Goal: Book appointment/travel/reservation: Book appointment/travel/reservation

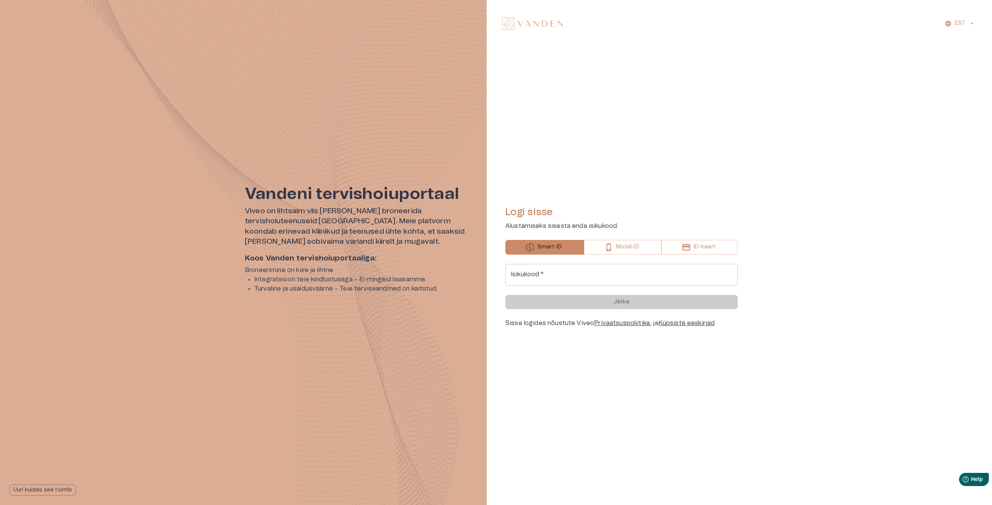
click at [559, 279] on input "Isikukood   *" at bounding box center [621, 275] width 232 height 22
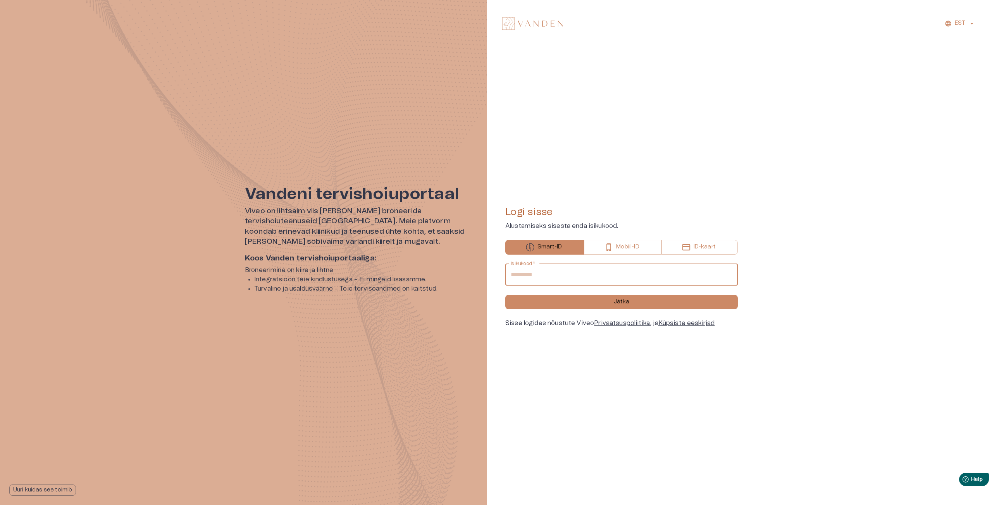
type input "**********"
click at [505, 295] on button "Jätka" at bounding box center [621, 302] width 232 height 14
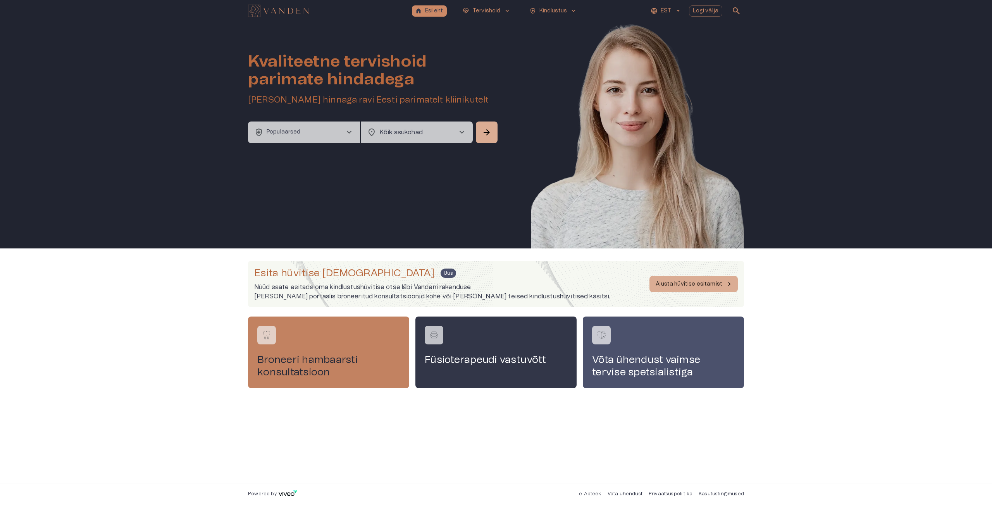
click at [353, 362] on h4 "Broneeri hambaarsti konsultatsioon" at bounding box center [328, 366] width 143 height 25
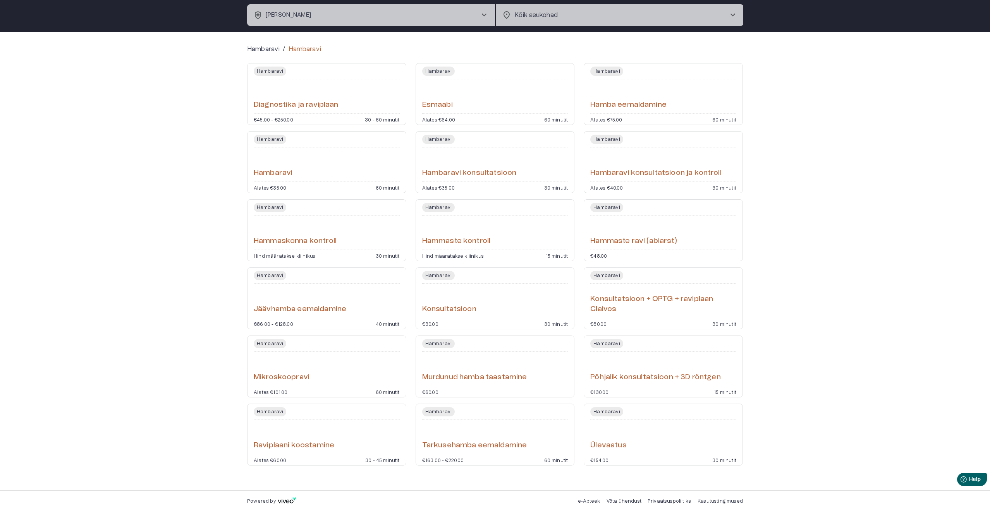
scroll to position [50, 0]
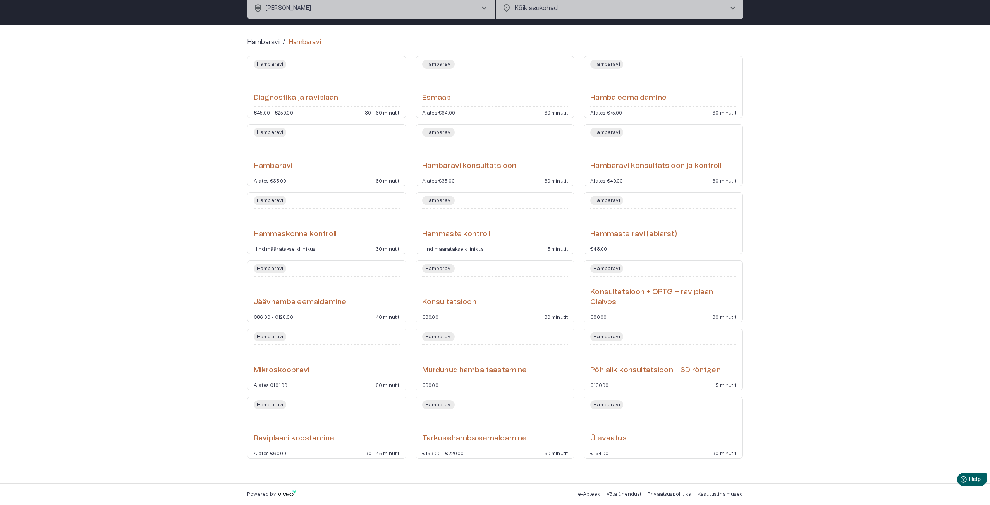
click at [605, 414] on div "Hambaravi Ülevaatus €154.00 30 minutit" at bounding box center [663, 428] width 159 height 62
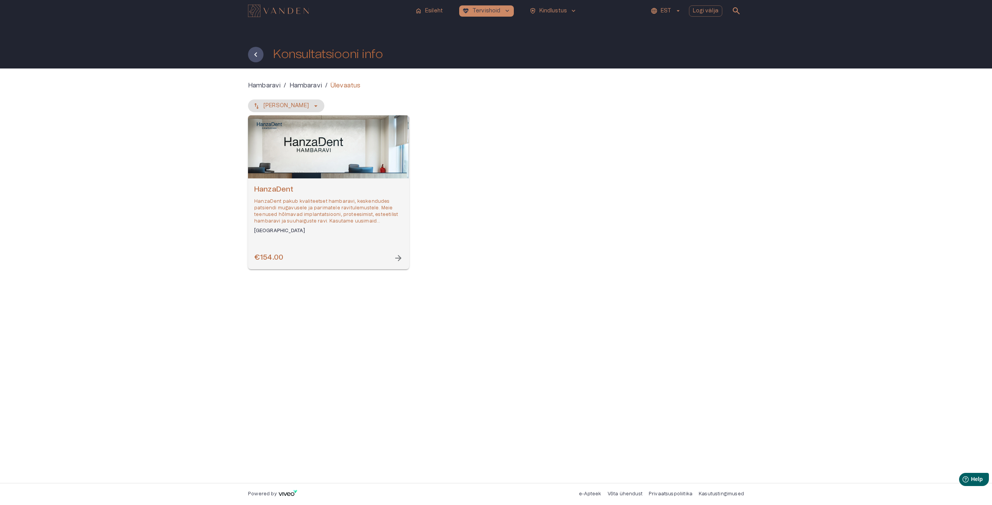
drag, startPoint x: 429, startPoint y: 318, endPoint x: 426, endPoint y: 310, distance: 8.3
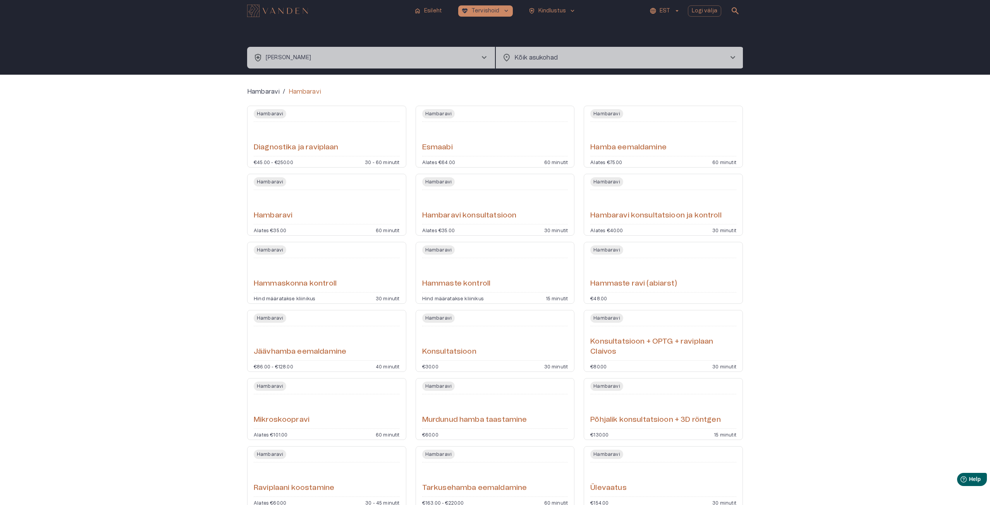
click at [806, 96] on div "Hambaravi / Hambaravi Hambaravi Diagnostika ja raviplaan €45.00 - €250.00 30 - …" at bounding box center [495, 304] width 990 height 459
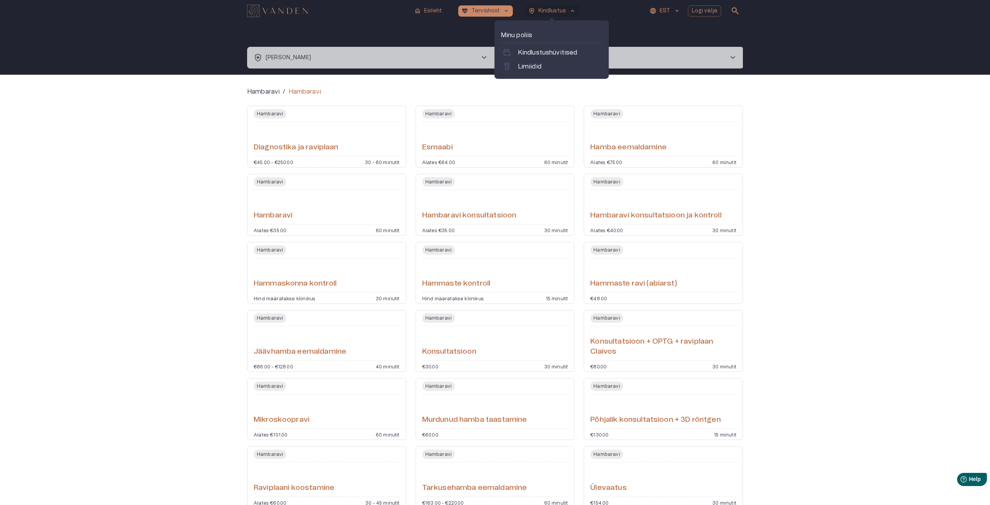
click at [541, 3] on div "home Esileht ecg_heart Tervishoid keyboard_arrow_down health_and_safety Kindlus…" at bounding box center [495, 10] width 496 height 15
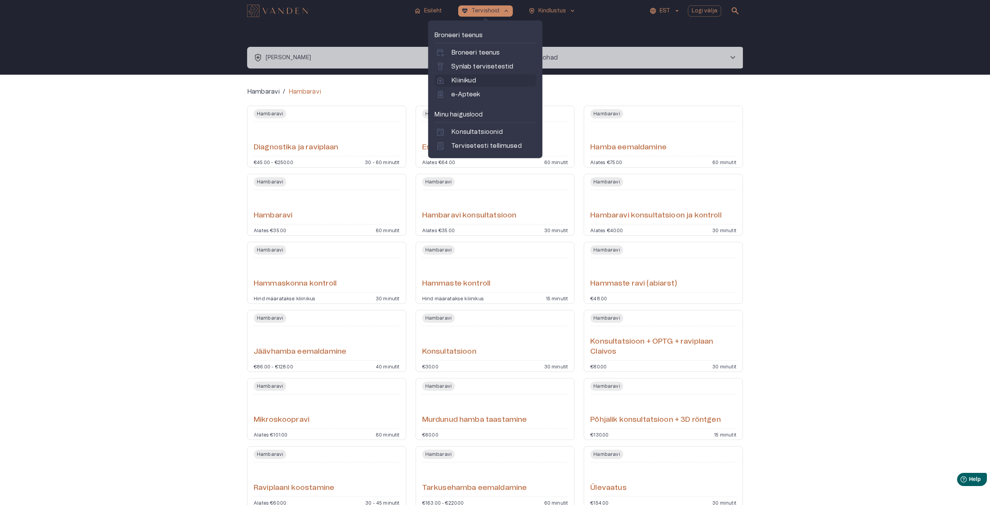
click at [477, 84] on link "home_health Kliinikud" at bounding box center [485, 80] width 99 height 9
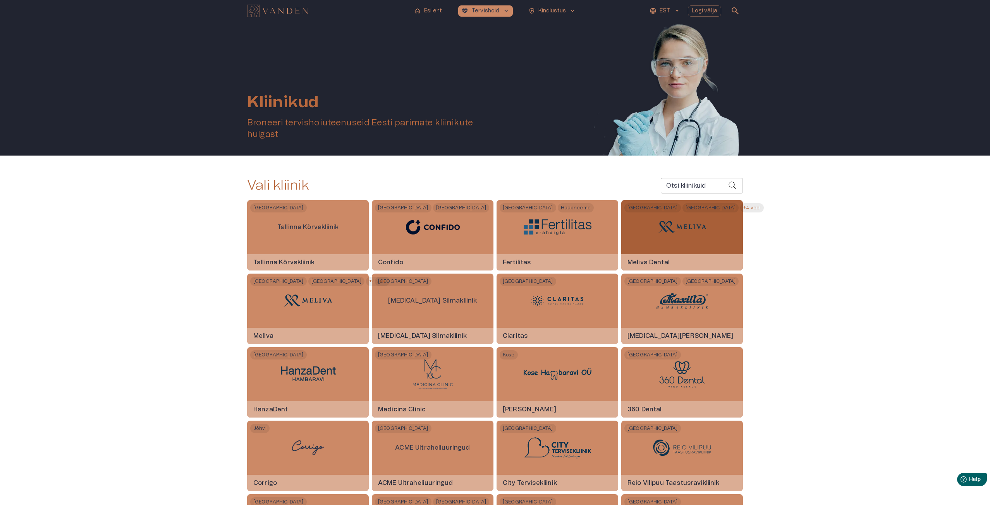
click at [658, 238] on img at bounding box center [682, 227] width 58 height 23
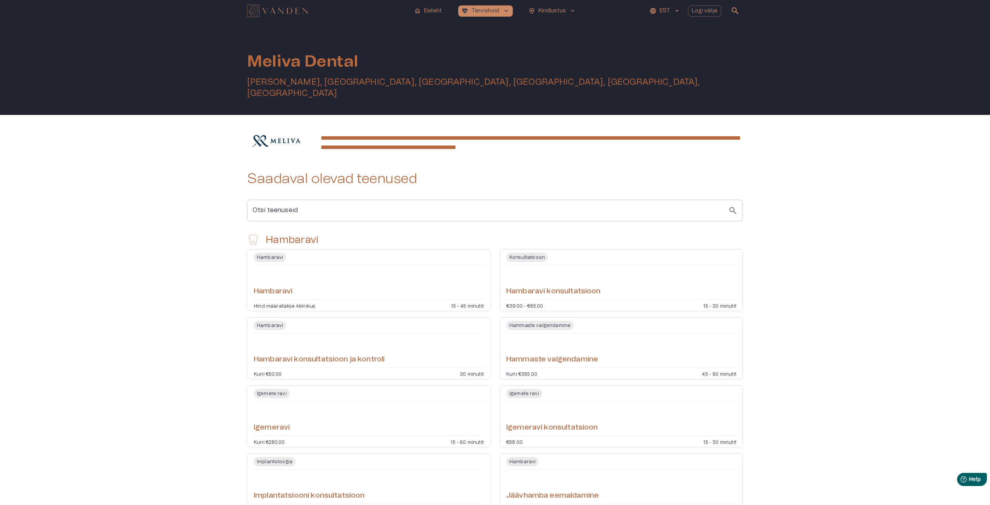
drag, startPoint x: 739, startPoint y: 121, endPoint x: 760, endPoint y: 100, distance: 29.6
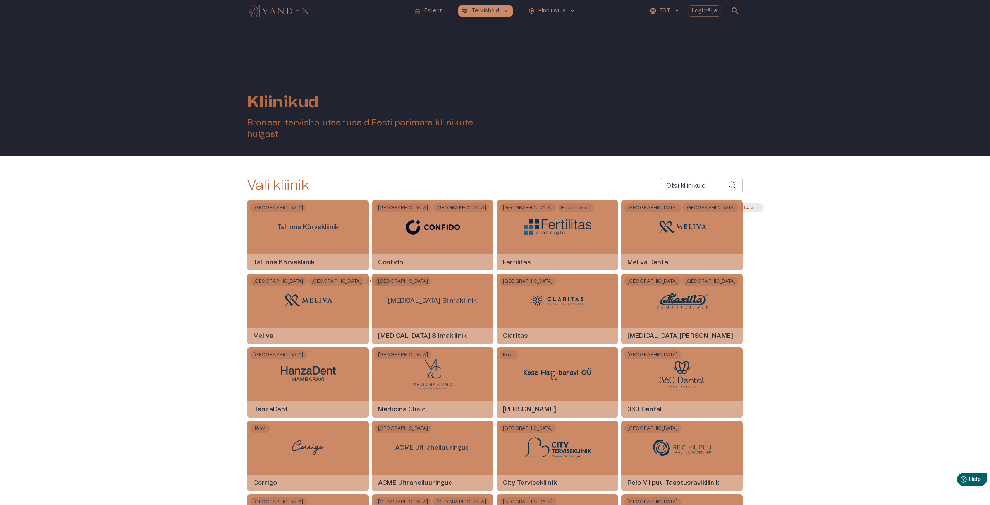
scroll to position [50, 0]
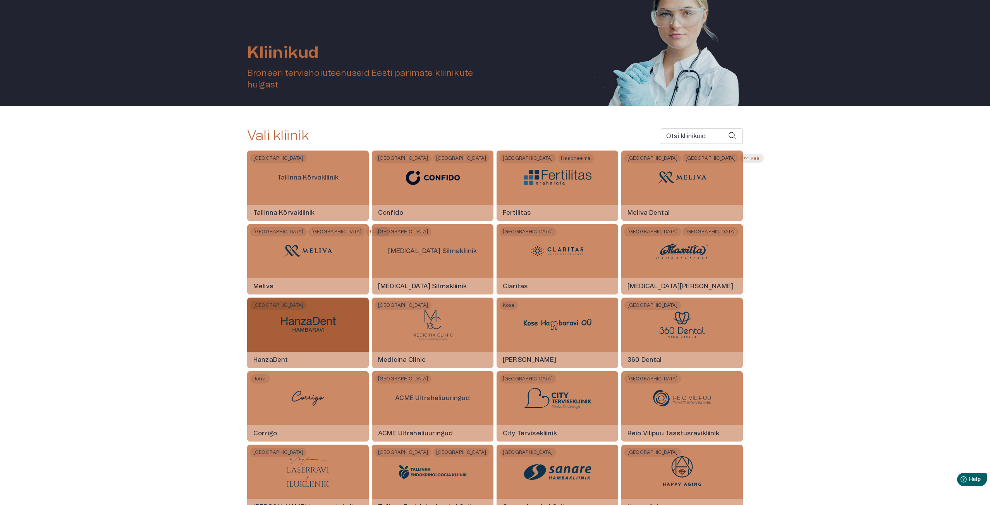
click at [289, 342] on div at bounding box center [308, 325] width 68 height 54
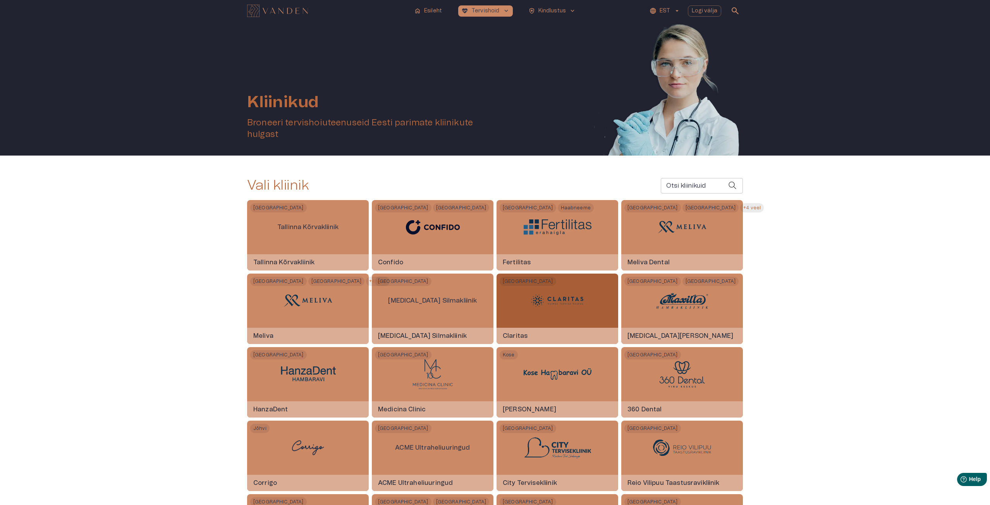
scroll to position [50, 0]
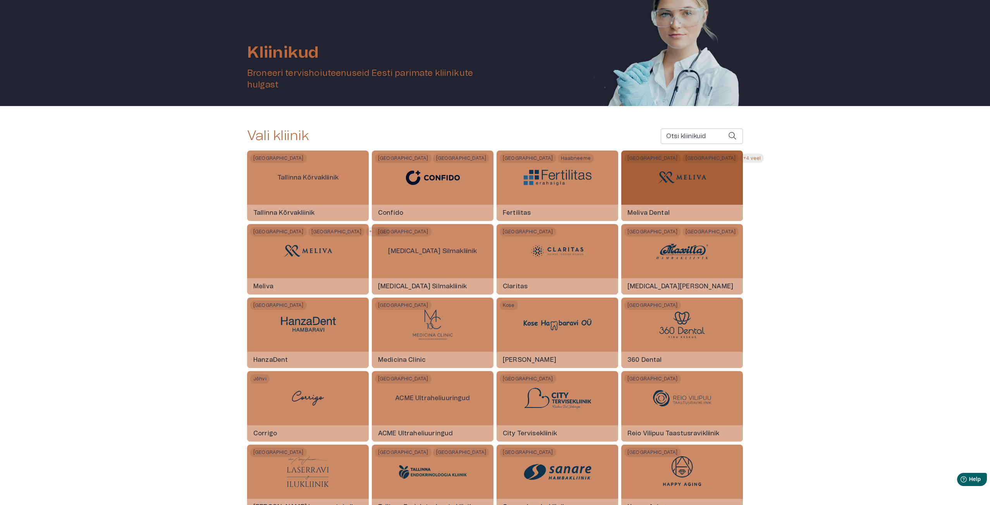
click at [704, 191] on div at bounding box center [682, 178] width 58 height 54
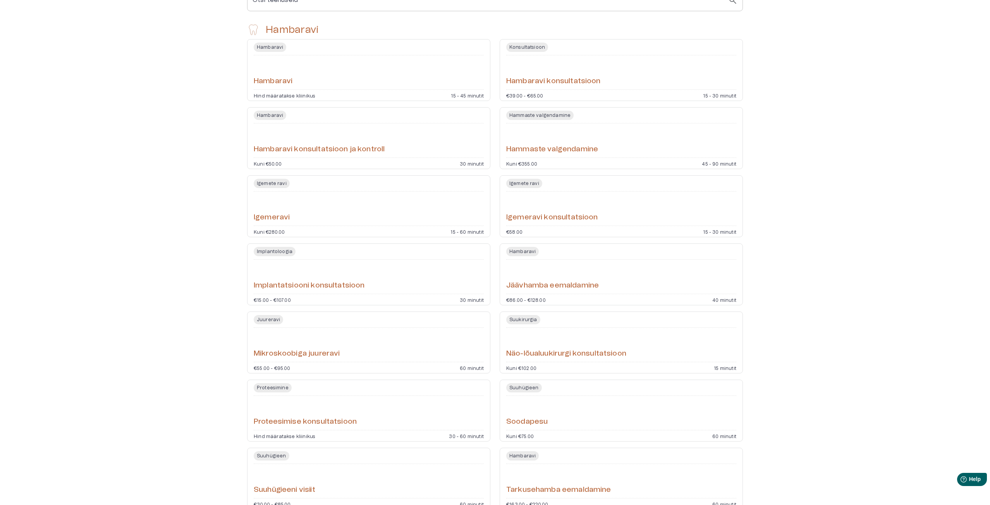
scroll to position [179, 0]
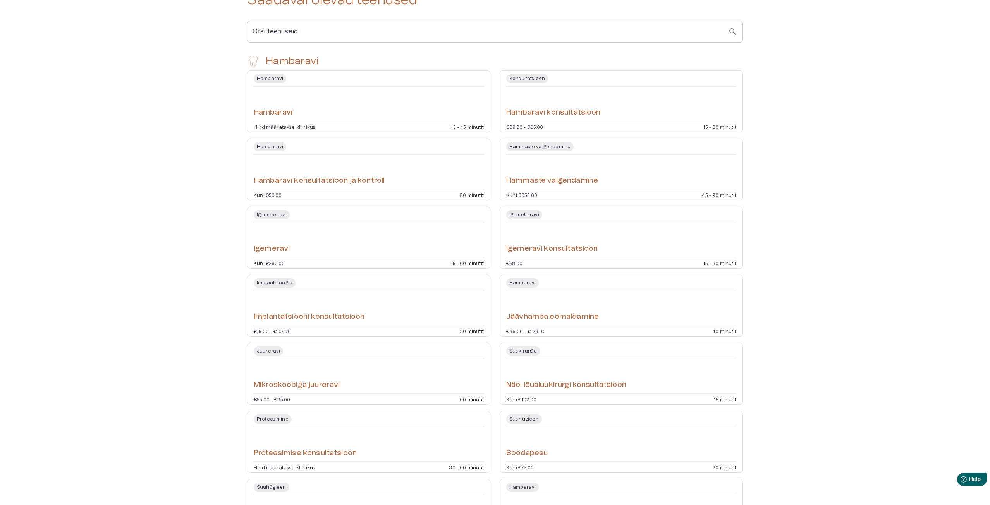
click at [456, 158] on div "Hambaravi konsultatsioon ja kontroll" at bounding box center [369, 172] width 230 height 28
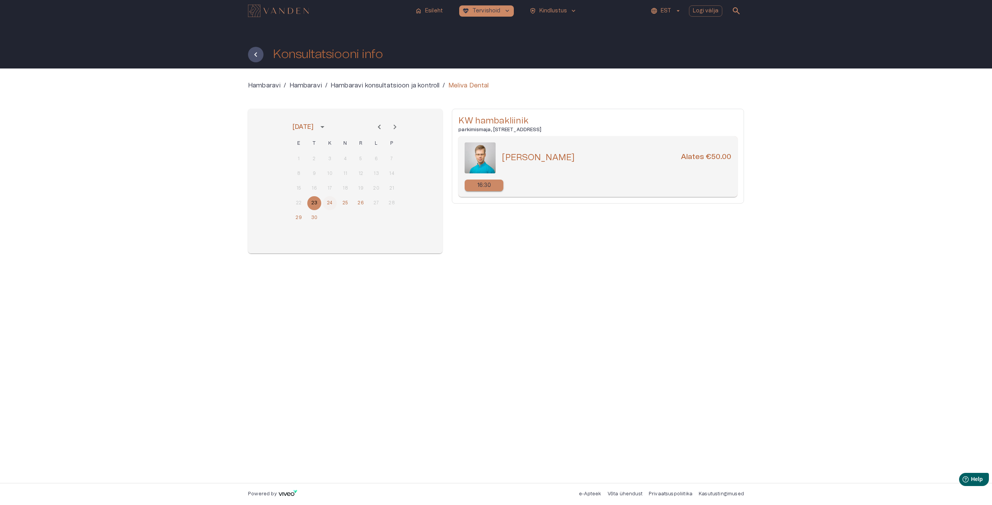
click at [328, 208] on button "24" at bounding box center [330, 203] width 14 height 14
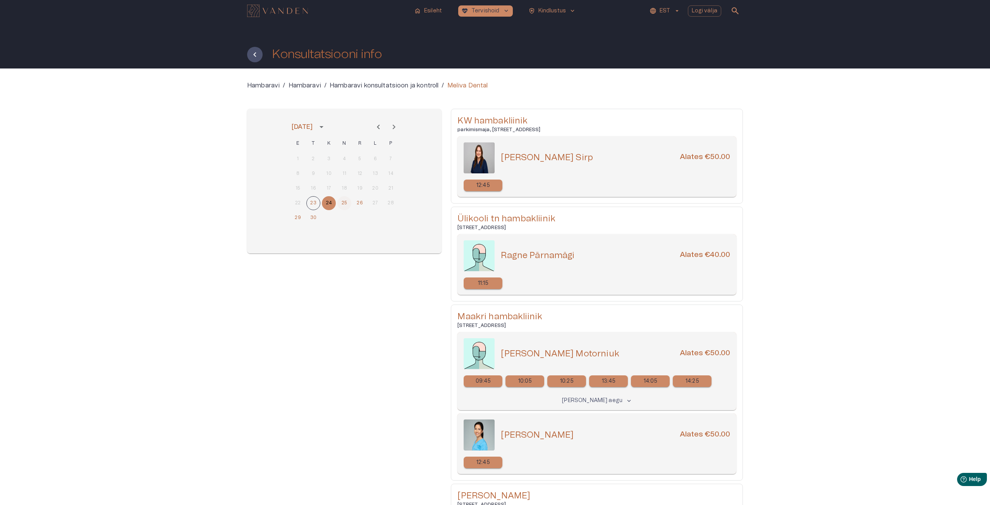
click at [339, 203] on button "25" at bounding box center [344, 203] width 14 height 14
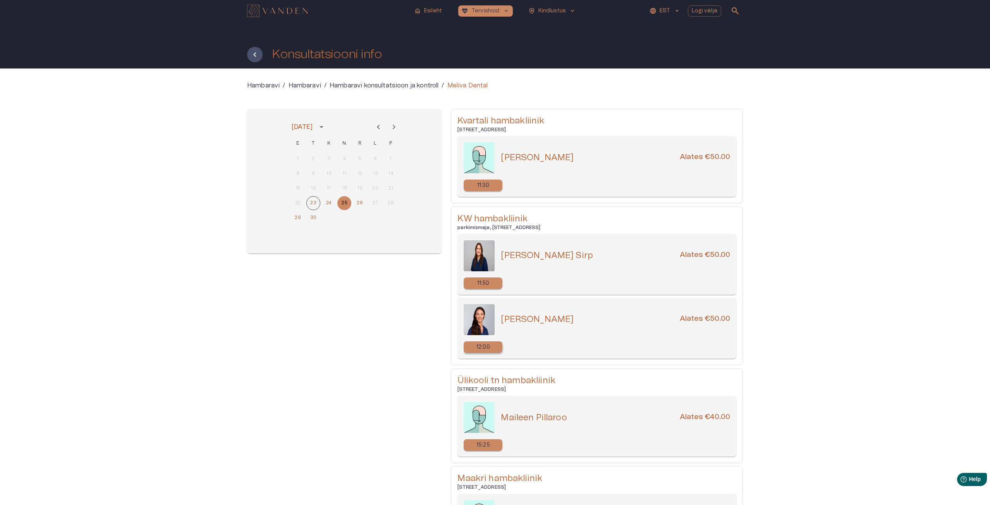
click at [485, 346] on p "12:00" at bounding box center [483, 348] width 14 height 8
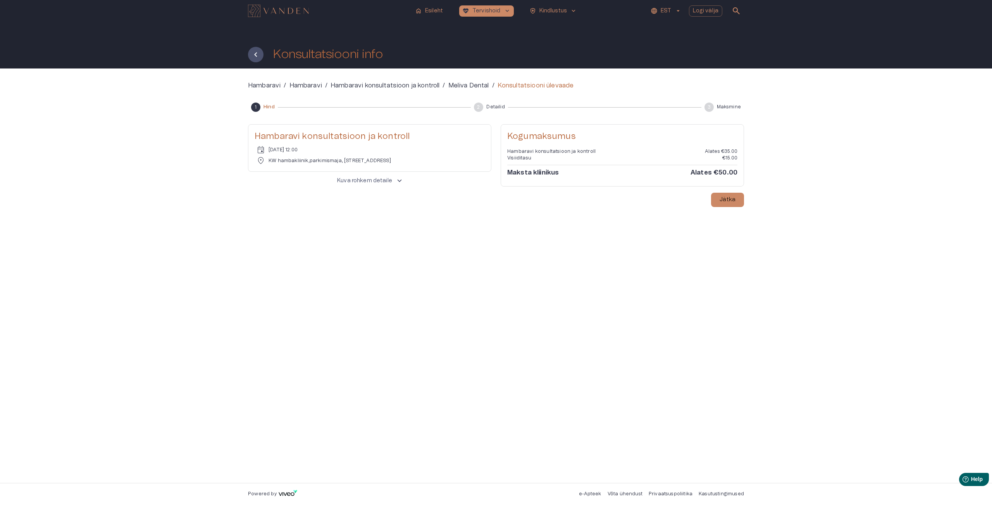
click at [381, 181] on p "Kuva rohkem detaile" at bounding box center [364, 181] width 55 height 8
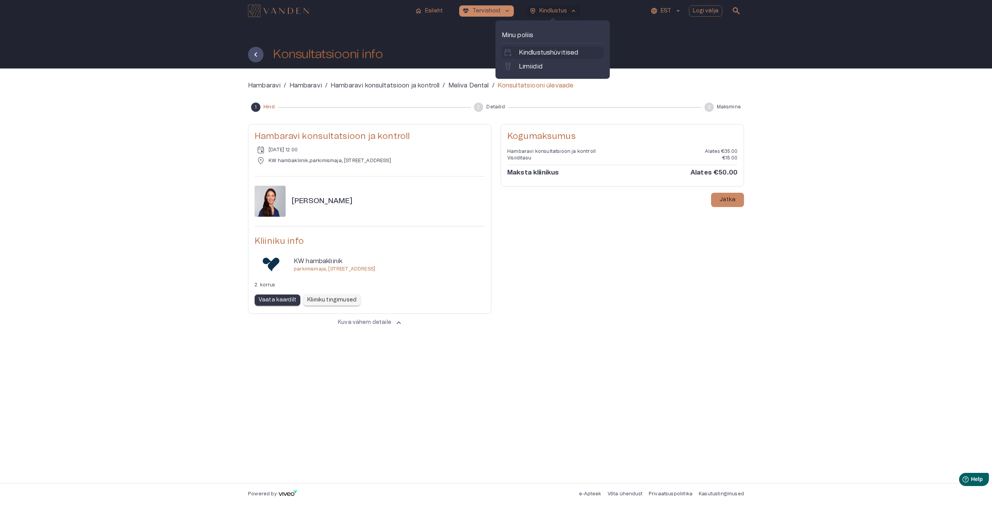
click at [548, 55] on p "Kindlustushüvitised" at bounding box center [549, 52] width 60 height 9
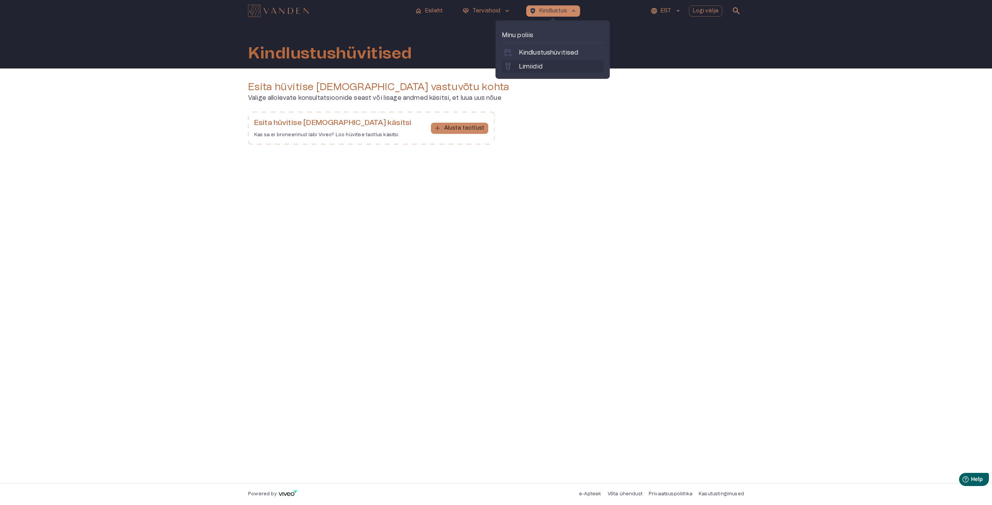
click at [550, 70] on link "labs Limiidid" at bounding box center [552, 66] width 99 height 9
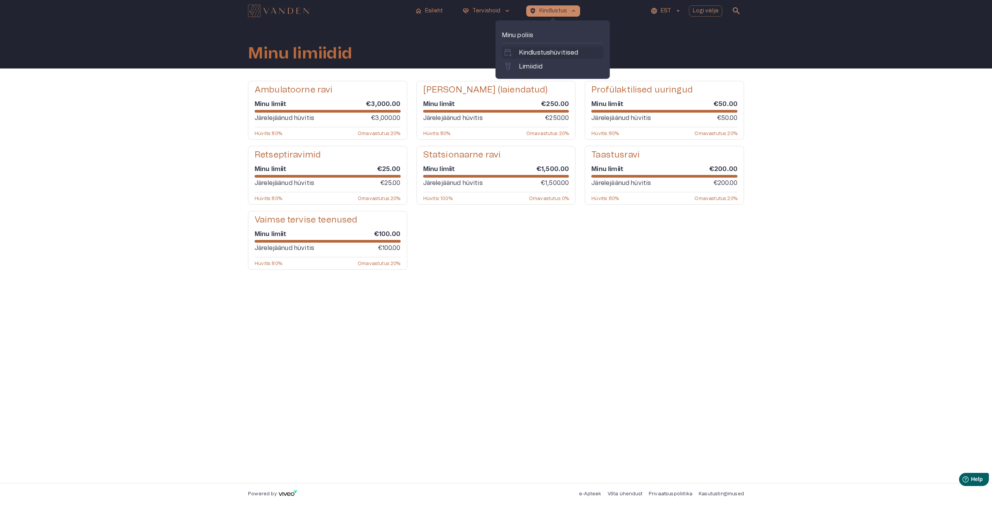
click at [553, 52] on p "Kindlustushüvitised" at bounding box center [549, 52] width 60 height 9
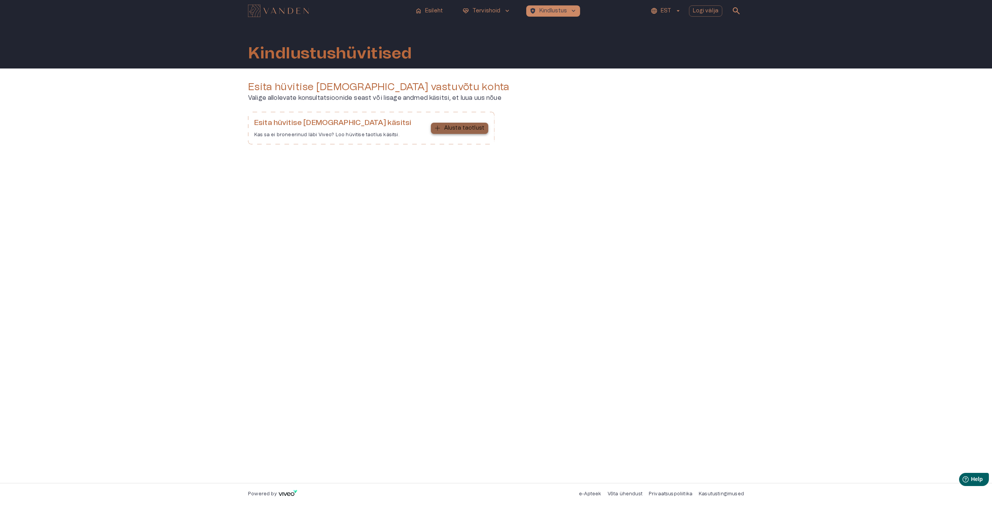
click at [475, 132] on p "Alusta taotlust" at bounding box center [464, 128] width 40 height 8
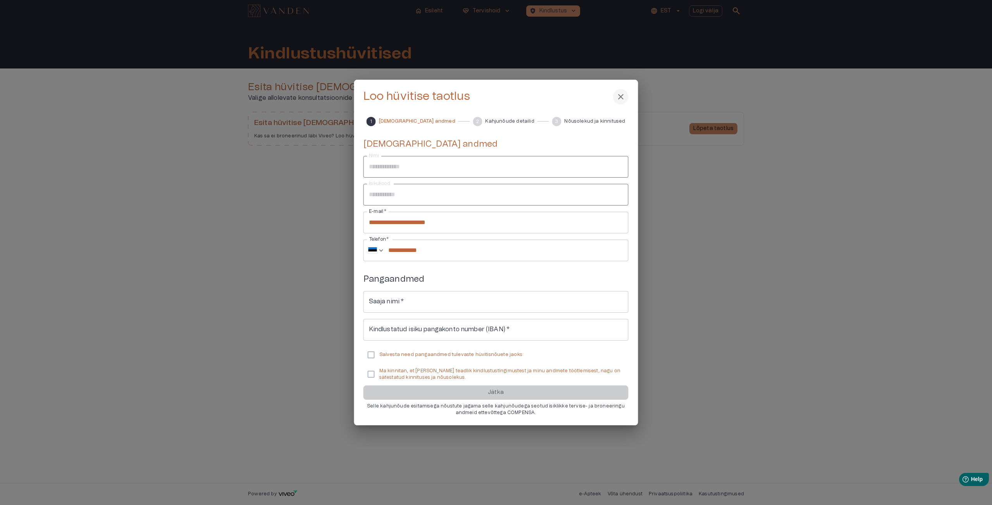
click at [439, 120] on div "1 Isiklikud andmed 2 Kahjunõude detailid 3 Nõusolekud ja kinnitused" at bounding box center [495, 121] width 265 height 9
click at [469, 122] on div "2 Kahjunõude detailid" at bounding box center [502, 121] width 67 height 9
click at [476, 122] on text "2" at bounding box center [477, 121] width 3 height 5
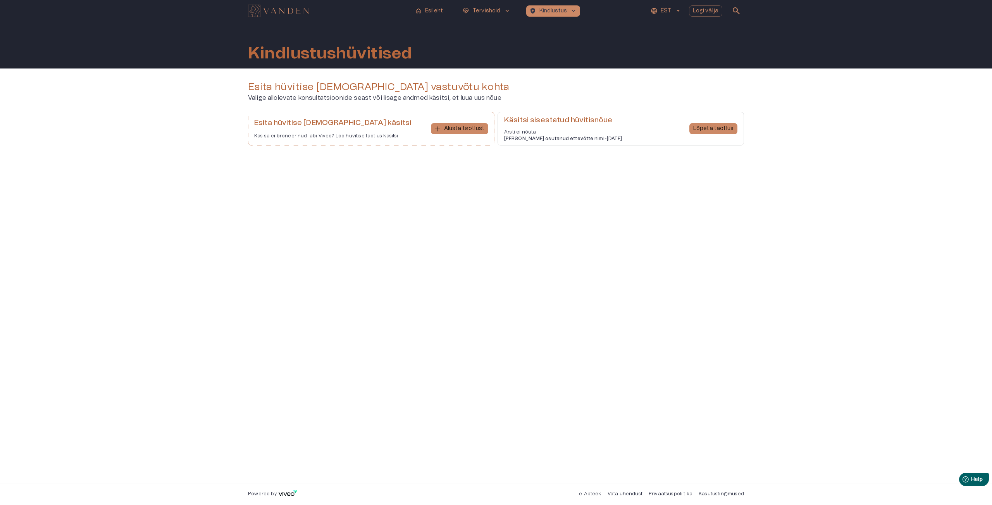
click at [527, 240] on div "Esita hüvitise taotlus vastuvõtu kohta Valige allolevate konsultatsioonide seas…" at bounding box center [496, 276] width 496 height 390
click at [707, 131] on p "Lõpeta taotlus" at bounding box center [713, 129] width 40 height 8
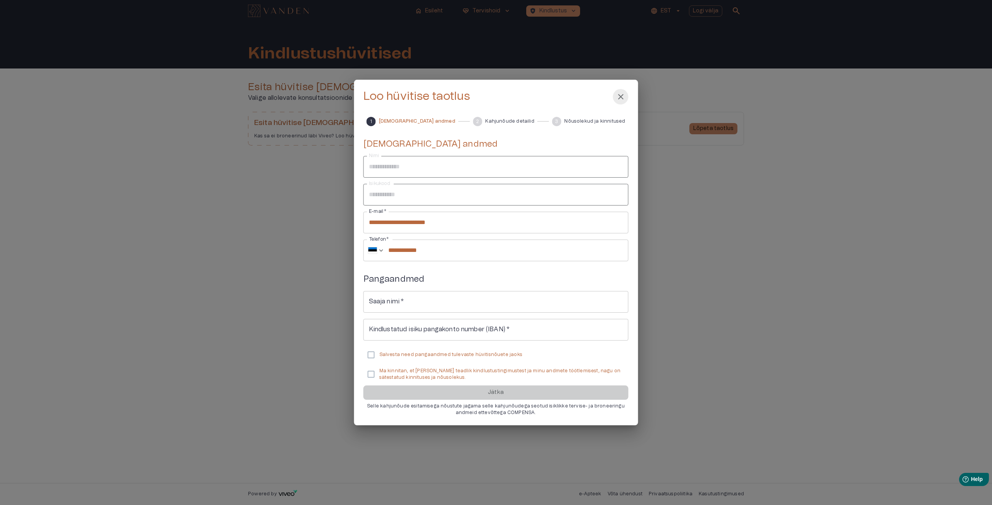
click at [616, 96] on span "close" at bounding box center [620, 96] width 9 height 9
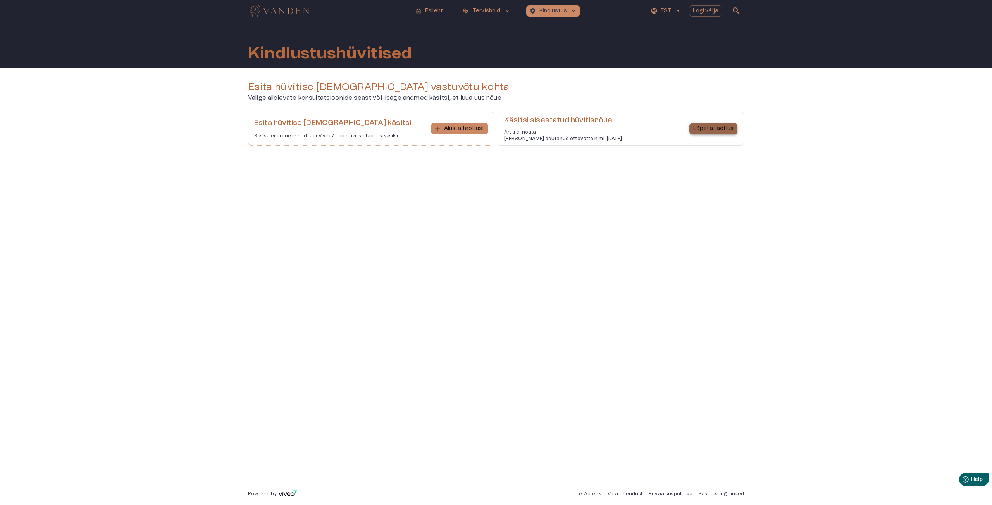
click at [720, 131] on p "Lõpeta taotlus" at bounding box center [713, 129] width 40 height 8
click at [707, 127] on p "Lõpeta taotlus" at bounding box center [713, 129] width 40 height 8
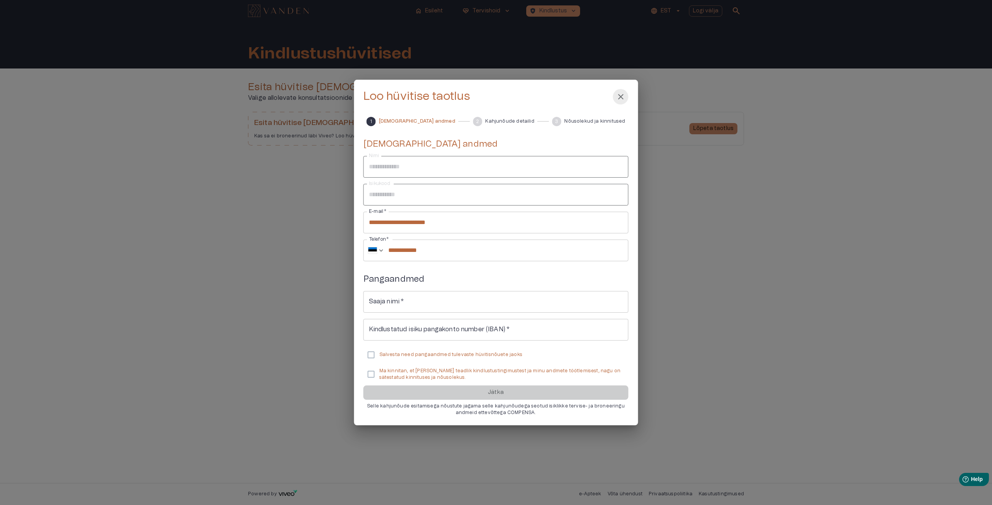
click at [616, 98] on span "close" at bounding box center [620, 96] width 9 height 9
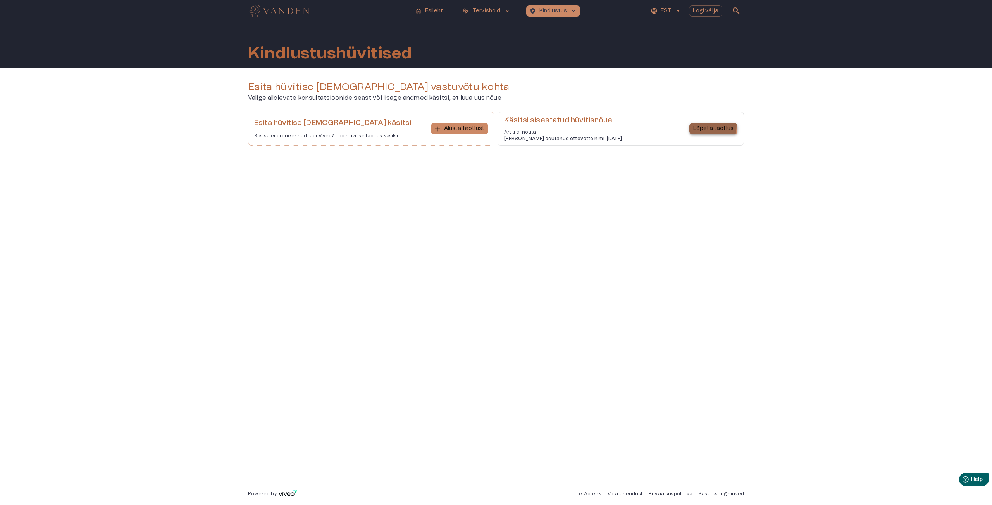
click at [693, 125] on button "Lõpeta taotlus" at bounding box center [713, 128] width 48 height 11
click at [710, 134] on button "Lõpeta taotlus" at bounding box center [713, 128] width 48 height 11
click at [707, 120] on div "Lõpeta taotlus" at bounding box center [713, 128] width 48 height 27
click at [709, 131] on p "Lõpeta taotlus" at bounding box center [713, 129] width 40 height 8
click at [712, 130] on p "Lõpeta taotlus" at bounding box center [713, 129] width 40 height 8
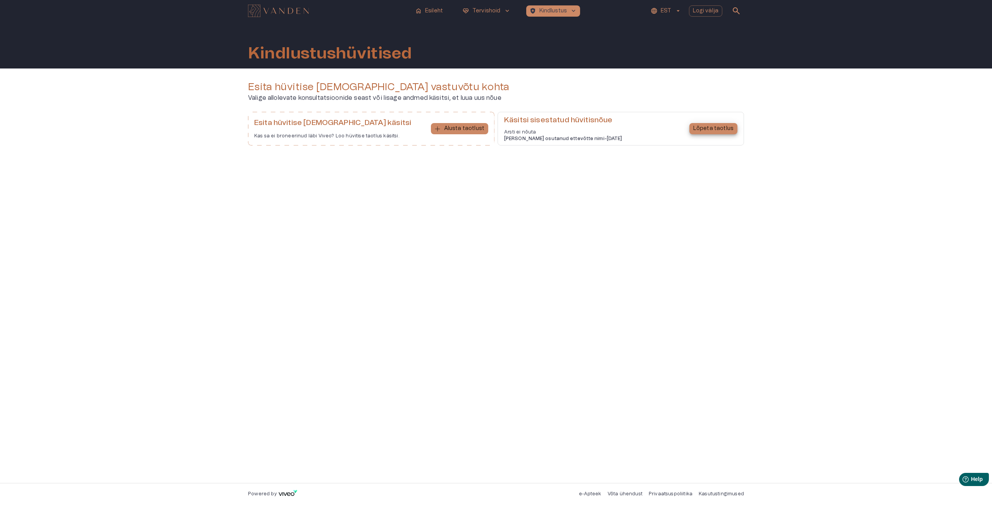
click at [711, 131] on p "Lõpeta taotlus" at bounding box center [713, 129] width 40 height 8
click at [716, 126] on p "Lõpeta taotlus" at bounding box center [713, 129] width 40 height 8
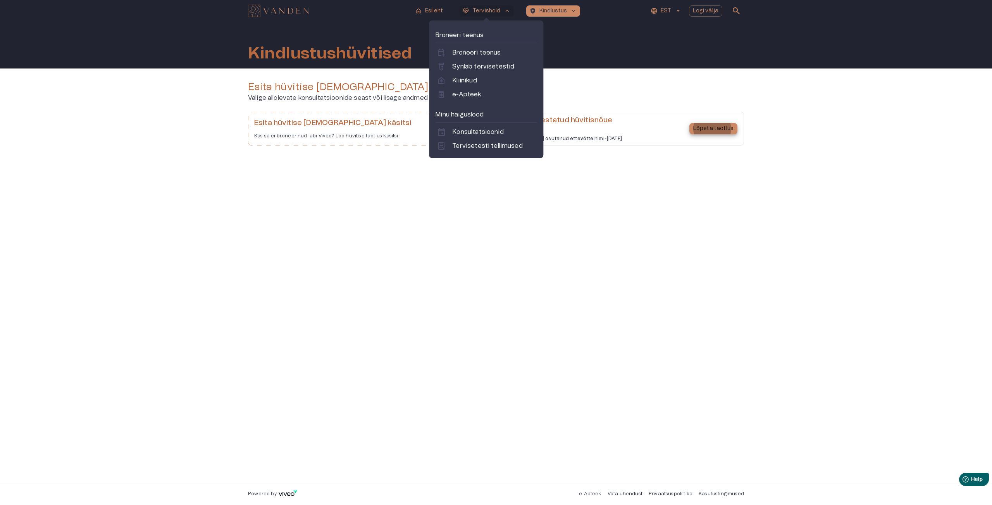
click at [481, 10] on p "Tervishoid" at bounding box center [486, 11] width 28 height 8
click at [466, 84] on p "Kliinikud" at bounding box center [464, 80] width 24 height 9
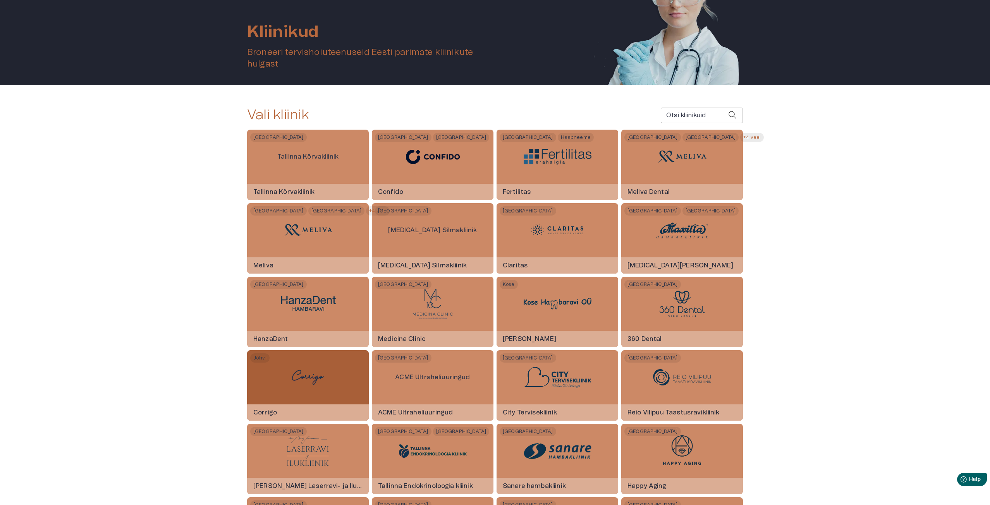
scroll to position [77, 0]
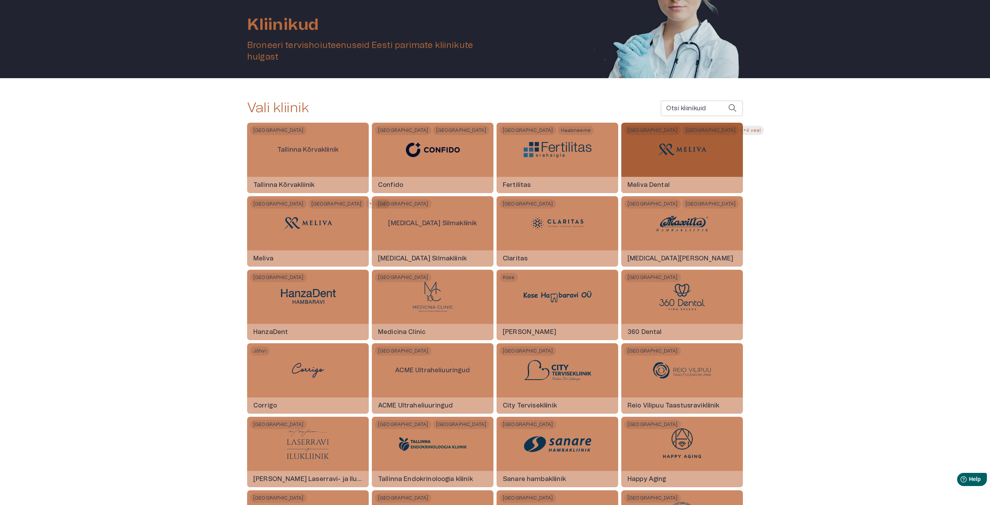
click at [696, 150] on img at bounding box center [682, 149] width 58 height 23
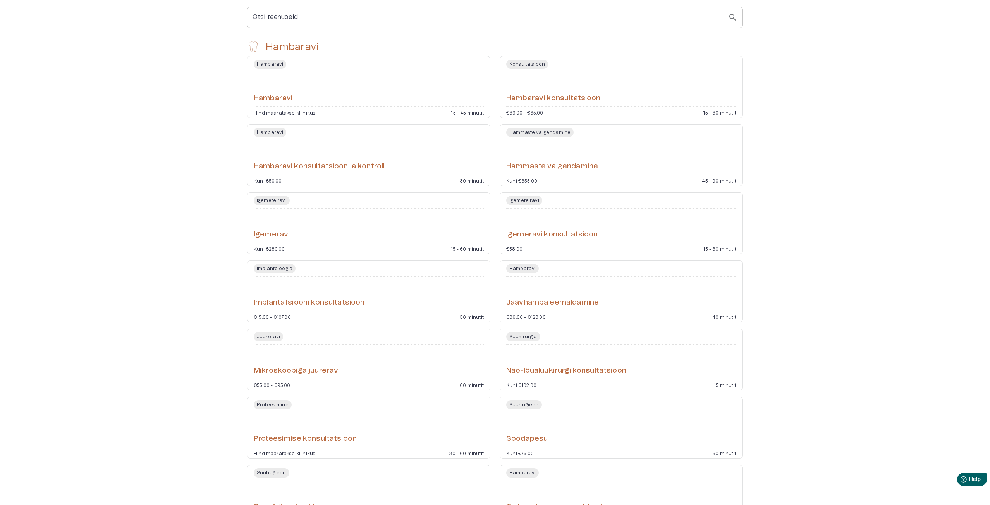
scroll to position [194, 0]
click at [411, 152] on div "Hambaravi konsultatsioon ja kontroll" at bounding box center [369, 157] width 230 height 28
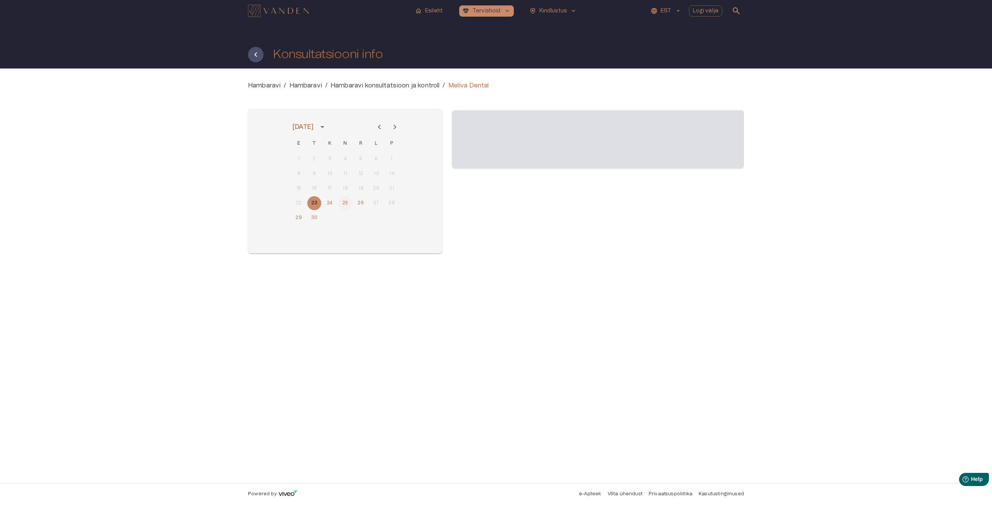
click at [346, 203] on button "25" at bounding box center [345, 203] width 14 height 14
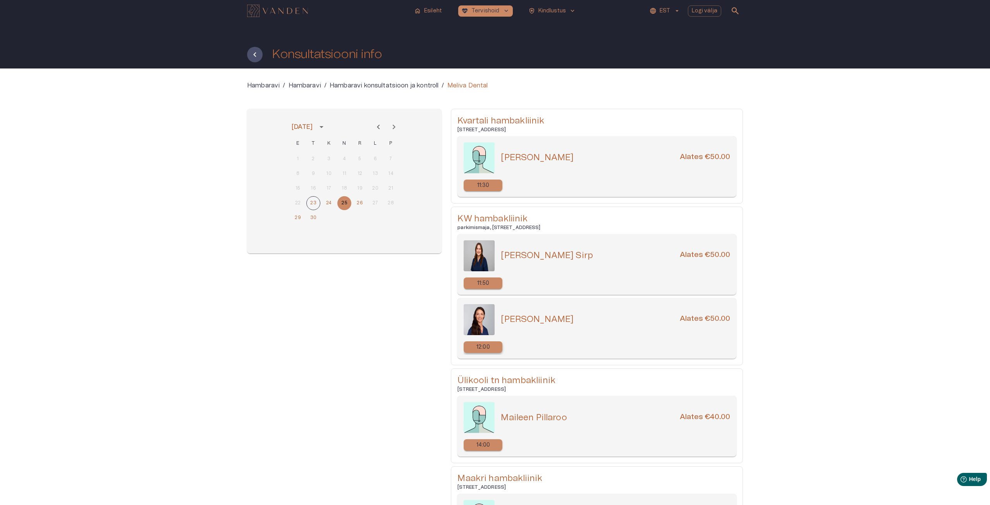
click at [472, 351] on div "12:00" at bounding box center [483, 348] width 39 height 12
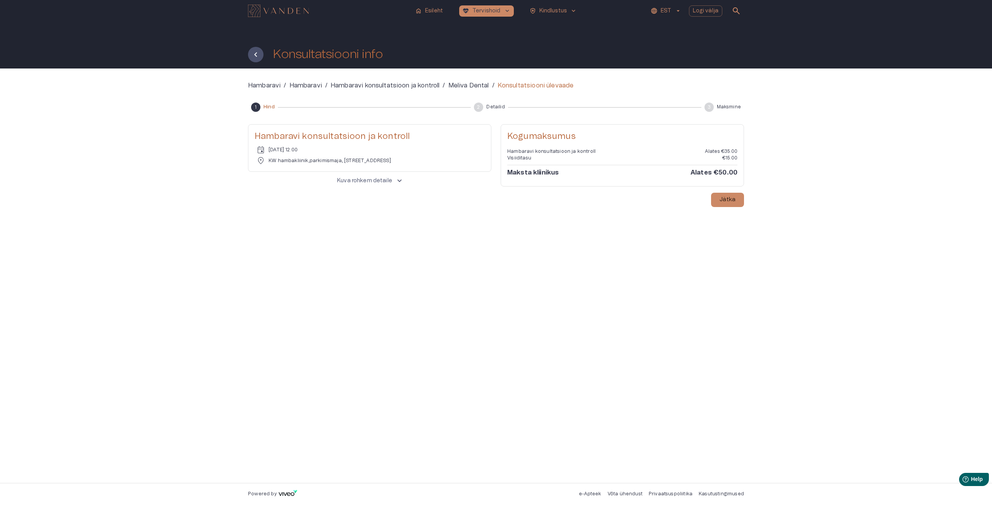
click at [380, 186] on button "Kuva rohkem detaile keyboard_arrow_up" at bounding box center [369, 181] width 243 height 15
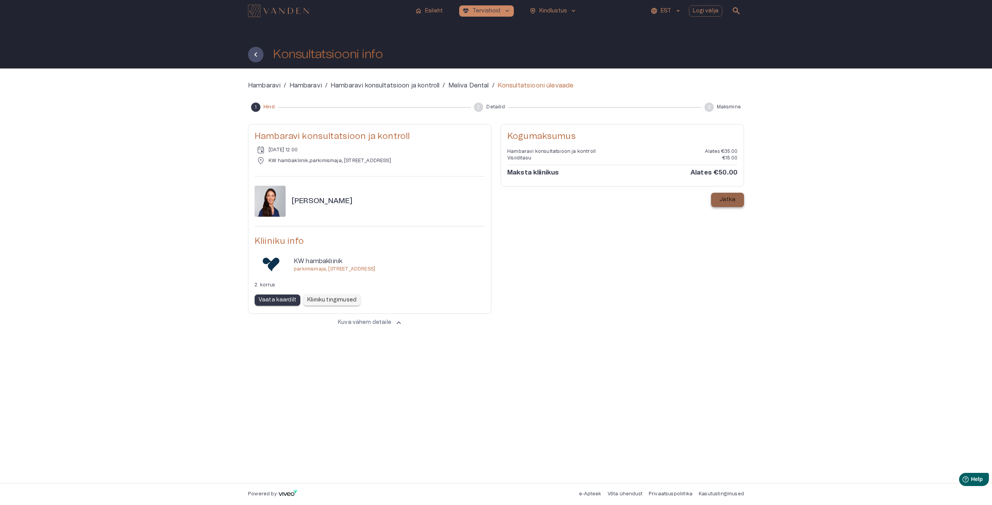
click at [723, 203] on p "Jätka" at bounding box center [727, 200] width 16 height 8
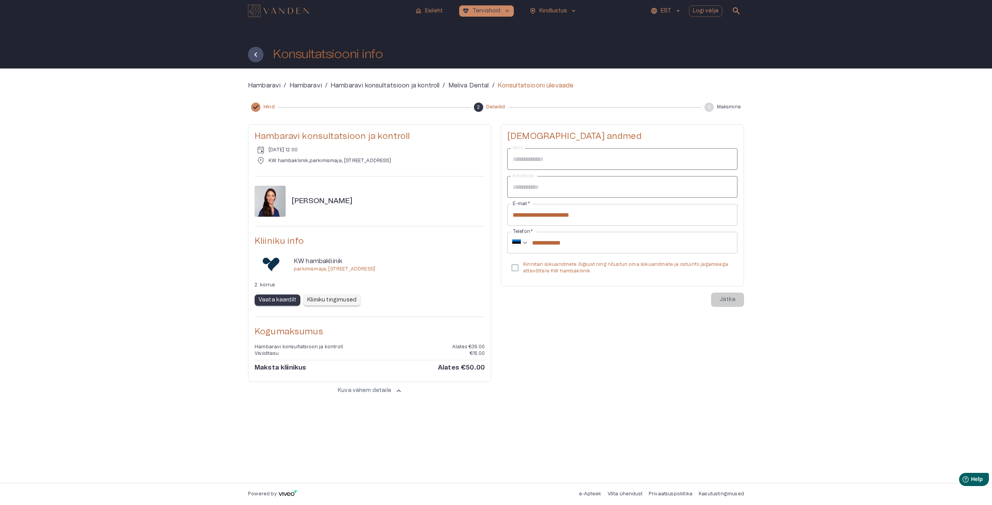
click at [580, 268] on p "Kinnitan isikuandmete õigsust ning nõustun oma isikuandmete ja ostuinfo jagamis…" at bounding box center [627, 267] width 208 height 13
click at [734, 303] on p "Jätka" at bounding box center [727, 300] width 16 height 8
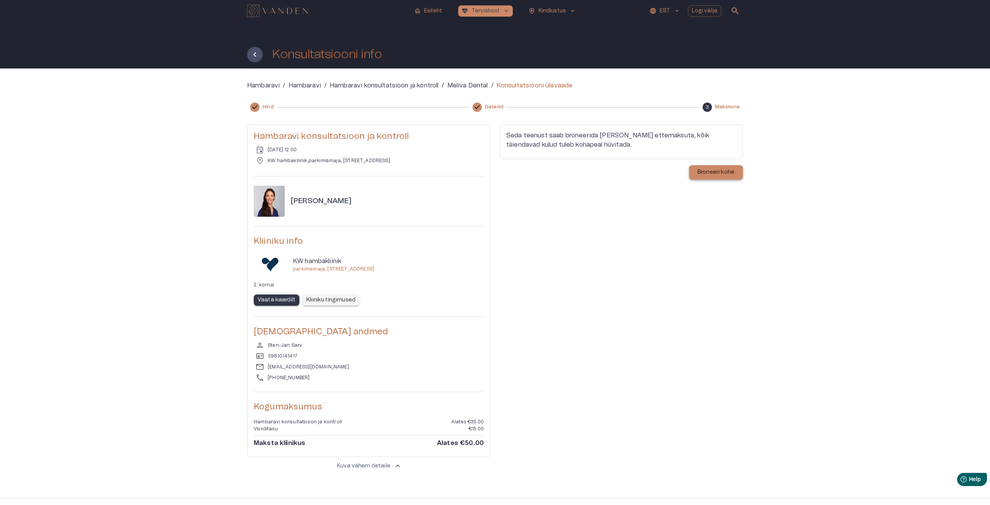
click at [736, 175] on button "Broneeri kohe" at bounding box center [716, 172] width 54 height 14
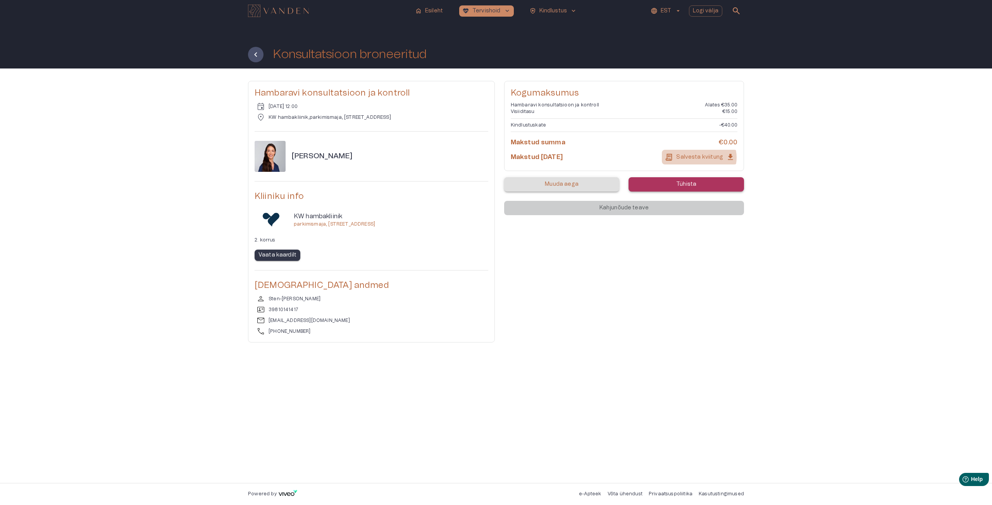
click at [700, 157] on p "Salvesta kviitung" at bounding box center [699, 157] width 47 height 8
click at [738, 151] on div "[PERSON_NAME] konsultatsioon ja kontroll Alates €35.00 Visiiditasu €15.00 Kindl…" at bounding box center [624, 126] width 240 height 90
click at [733, 154] on icon "button" at bounding box center [730, 157] width 9 height 9
click at [760, 116] on div "Hambaravi konsultatsioon ja kontroll event [DATE] 12:00 location_on KW hambakli…" at bounding box center [496, 276] width 992 height 415
click at [713, 155] on p "Salvesta kviitung" at bounding box center [699, 157] width 47 height 8
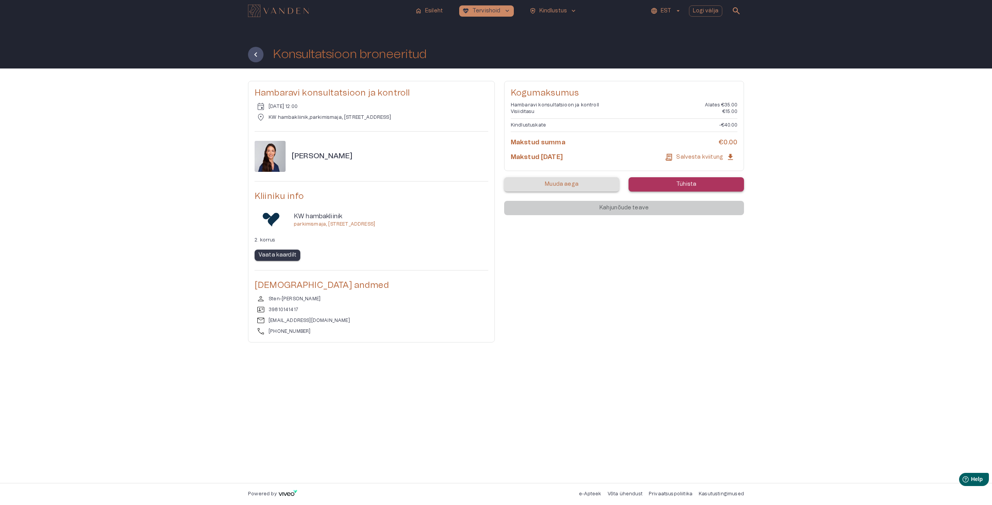
click at [755, 256] on div "Hambaravi konsultatsioon ja kontroll event [DATE] 12:00 location_on KW hambakli…" at bounding box center [496, 276] width 992 height 415
drag, startPoint x: 515, startPoint y: 103, endPoint x: 729, endPoint y: 105, distance: 214.6
click at [736, 104] on div "[PERSON_NAME] konsultatsioon ja kontroll Alates €35.00 Visiiditasu €15.00 Kindl…" at bounding box center [624, 126] width 240 height 90
drag, startPoint x: 508, startPoint y: 110, endPoint x: 733, endPoint y: 110, distance: 225.1
click at [733, 110] on div "[PERSON_NAME] konsultatsioon ja kontroll Alates €35.00 Visiiditasu €15.00 Kindl…" at bounding box center [624, 126] width 240 height 90
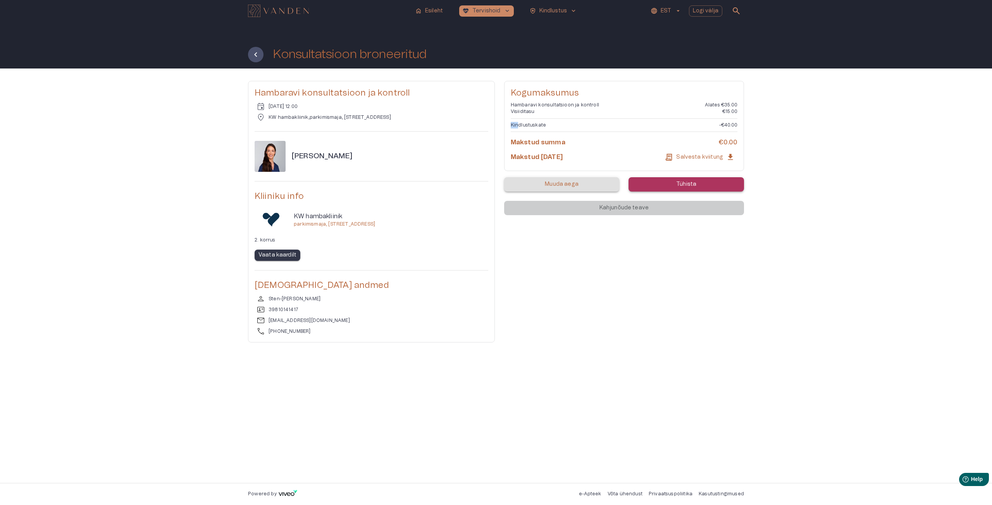
drag, startPoint x: 517, startPoint y: 122, endPoint x: 738, endPoint y: 129, distance: 220.5
click at [738, 129] on div "[PERSON_NAME] konsultatsioon ja kontroll Alates €35.00 Visiiditasu €15.00 Kindl…" at bounding box center [624, 126] width 240 height 90
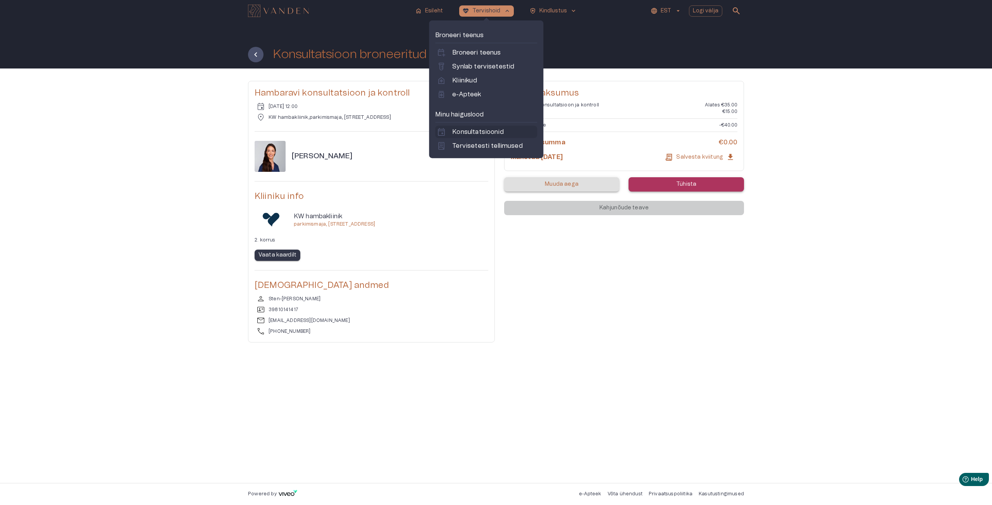
click at [479, 138] on div "event Konsultatsioonid" at bounding box center [486, 132] width 102 height 12
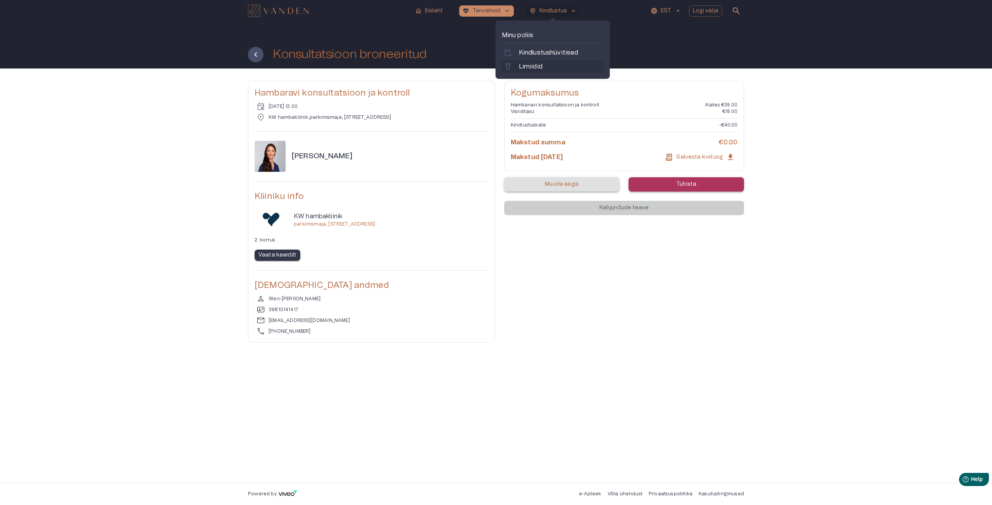
click at [547, 63] on link "labs Limiidid" at bounding box center [552, 66] width 99 height 9
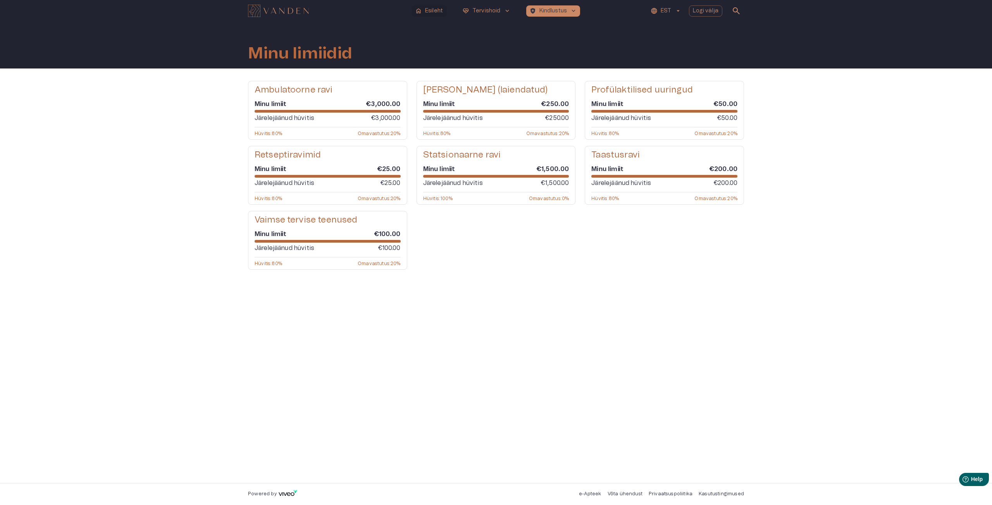
click at [433, 10] on p "Esileht" at bounding box center [434, 11] width 18 height 8
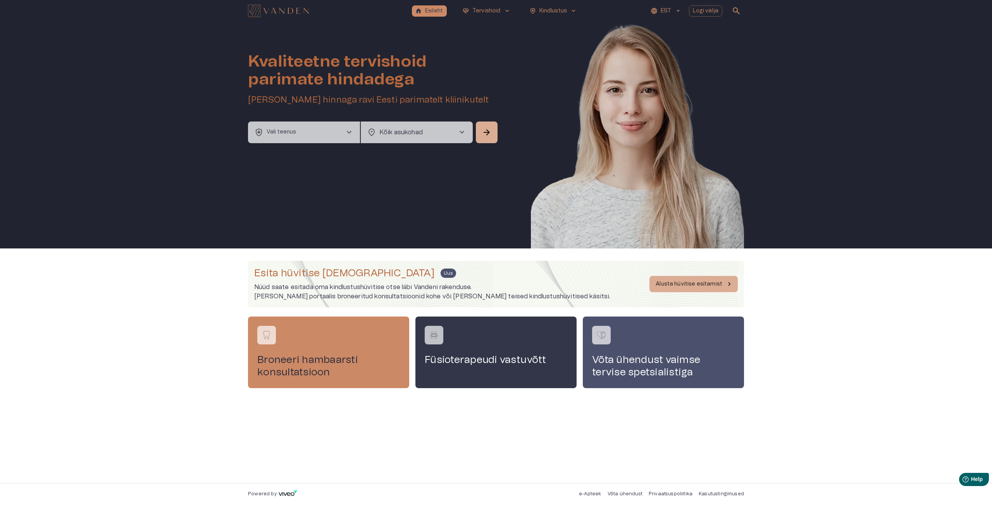
click at [296, 139] on button "health_and_safety Vali teenus chevron_right" at bounding box center [304, 133] width 112 height 22
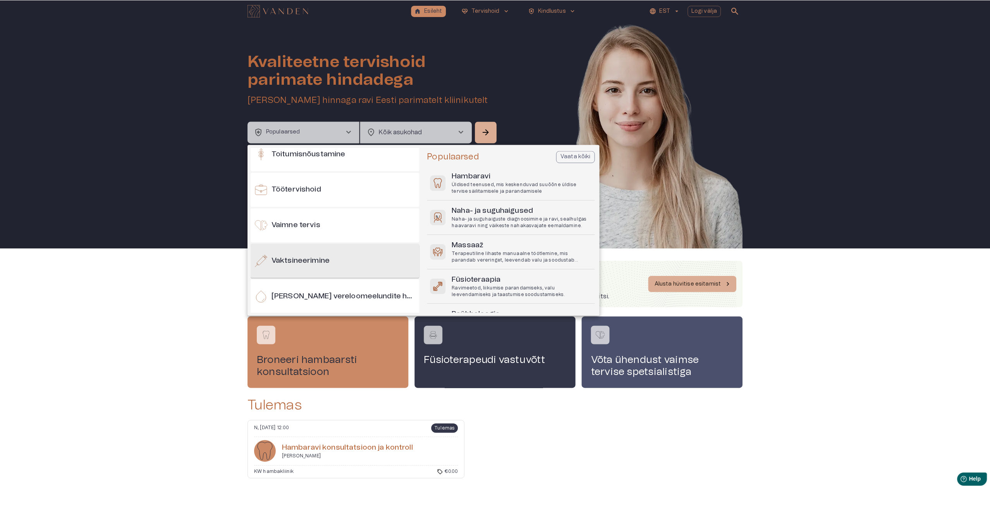
scroll to position [834, 0]
click at [373, 126] on div at bounding box center [496, 252] width 992 height 505
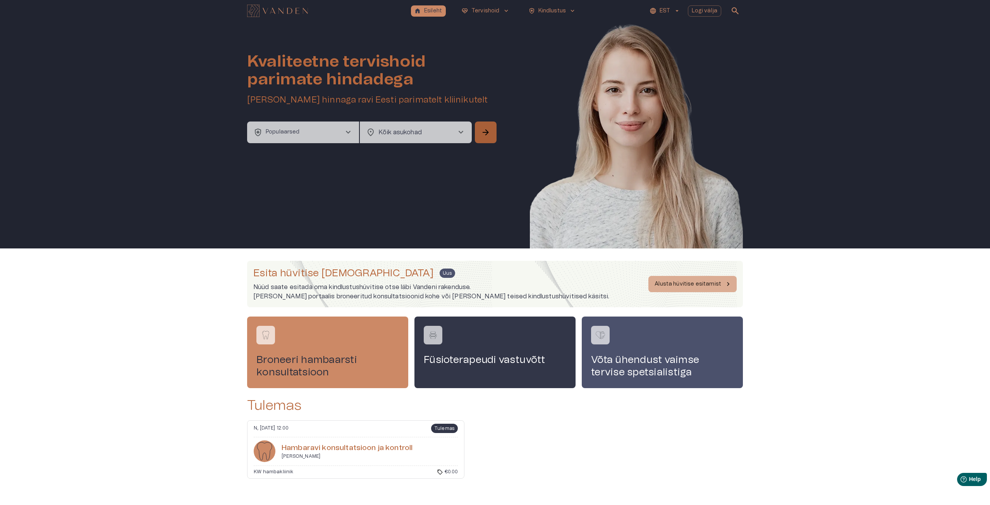
click at [490, 141] on button "arrow_forward" at bounding box center [486, 133] width 22 height 22
click at [258, 146] on p "Teenus peab olema valitud" at bounding box center [304, 146] width 109 height 7
click at [279, 131] on p "Populaarsed" at bounding box center [283, 132] width 34 height 8
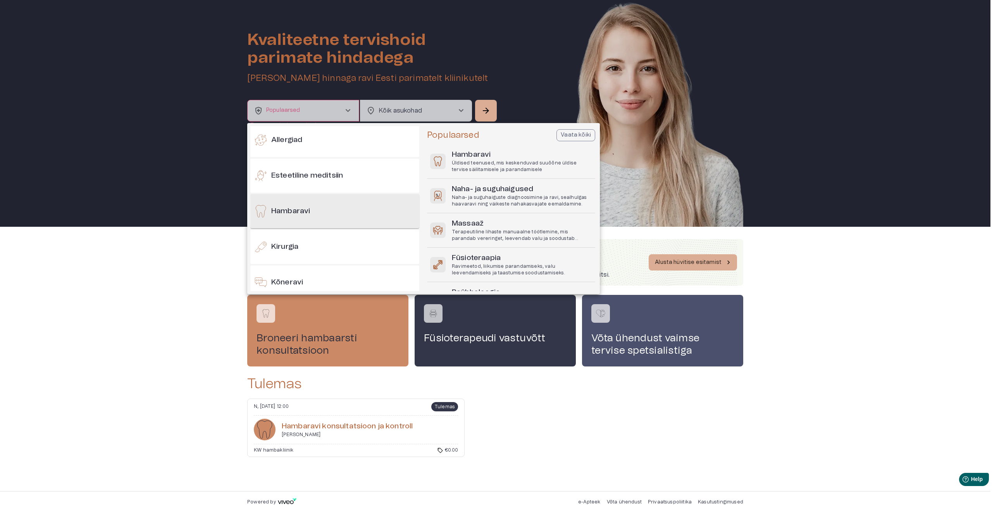
click at [308, 210] on h6 "Hambaravi" at bounding box center [290, 211] width 39 height 10
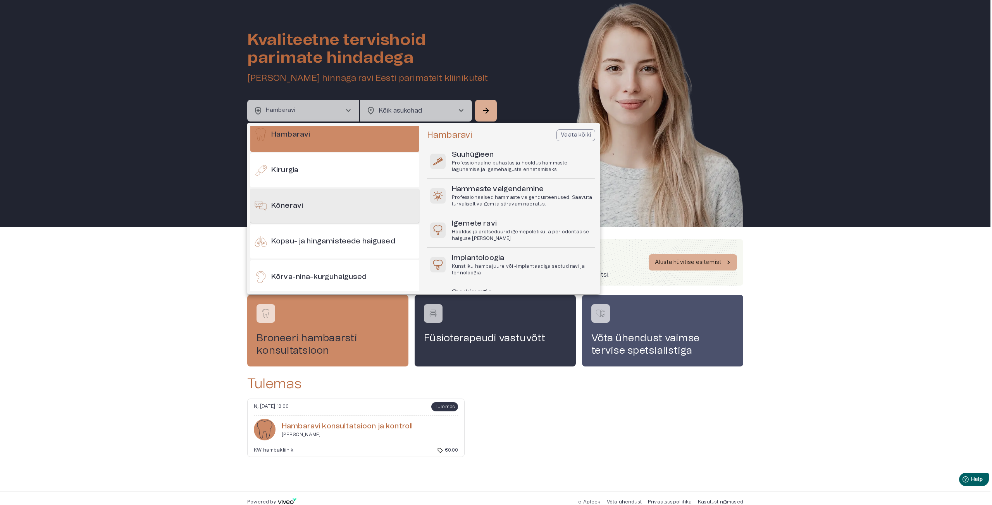
scroll to position [116, 0]
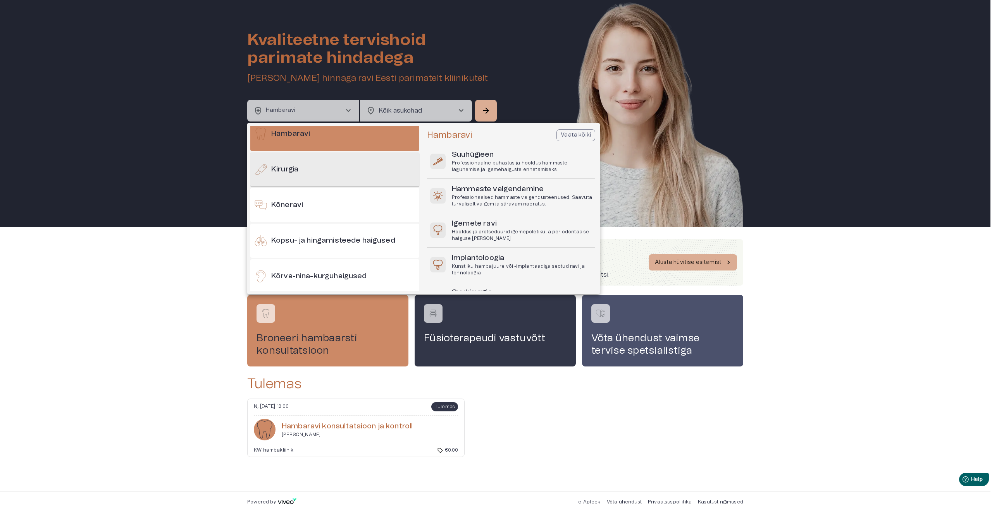
click at [304, 181] on div "Kirurgia" at bounding box center [334, 170] width 169 height 34
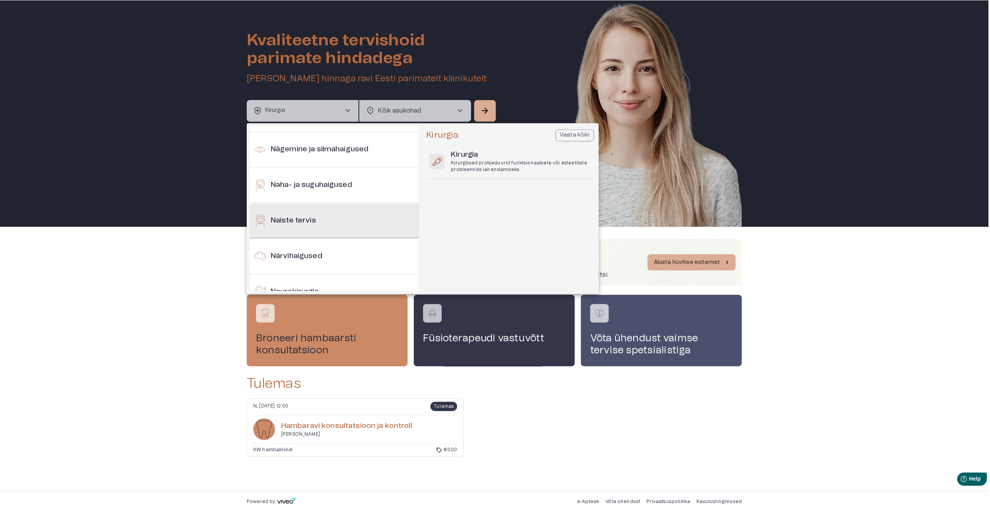
scroll to position [349, 0]
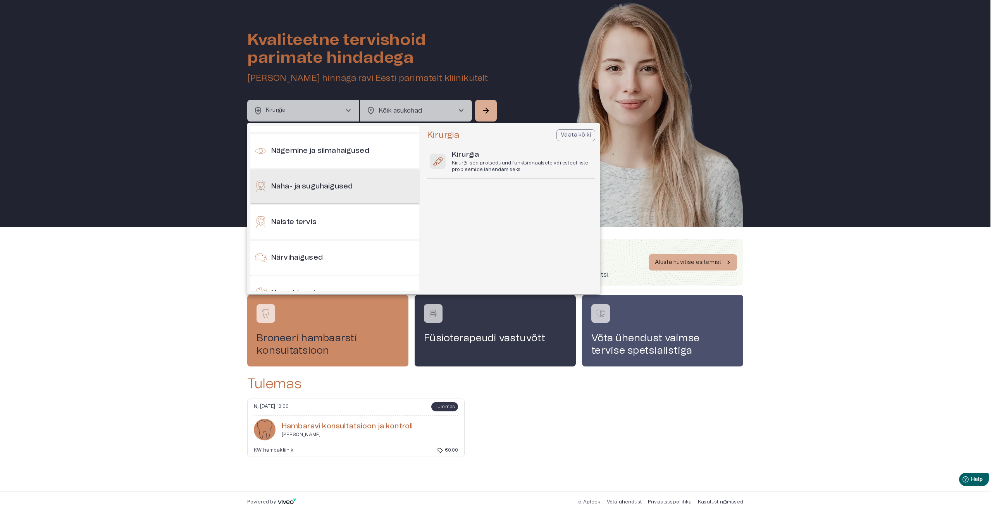
click at [308, 192] on h6 "Naha- ja suguhaigused" at bounding box center [311, 187] width 81 height 10
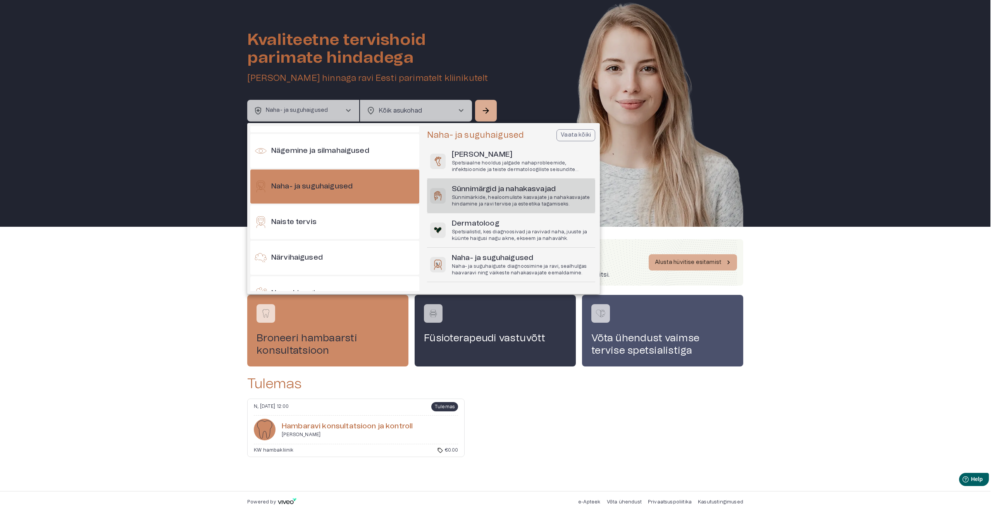
click at [512, 194] on p "Sünnimärkide, healoomuliste kasvajate ja nahakasvajate hindamine ja ravi tervis…" at bounding box center [522, 200] width 140 height 13
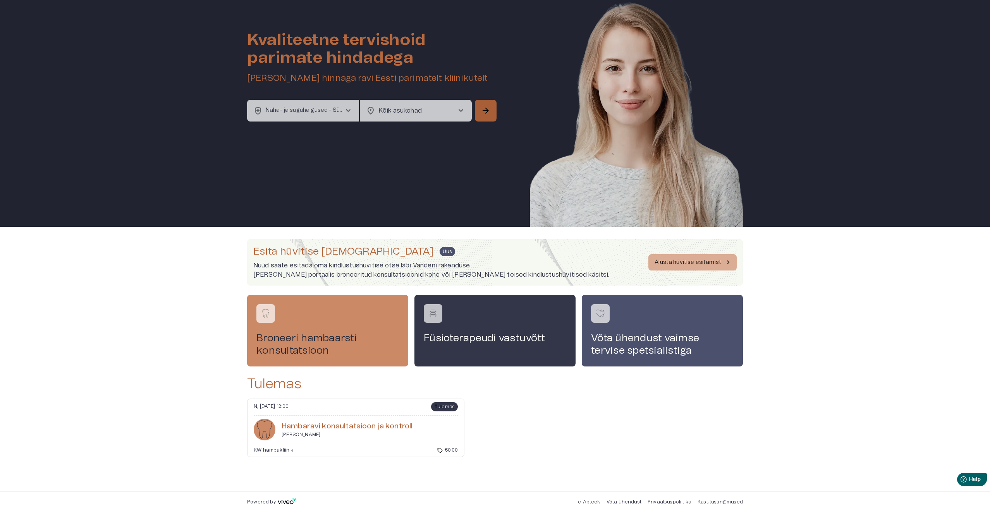
click at [488, 109] on span "arrow_forward" at bounding box center [485, 110] width 9 height 9
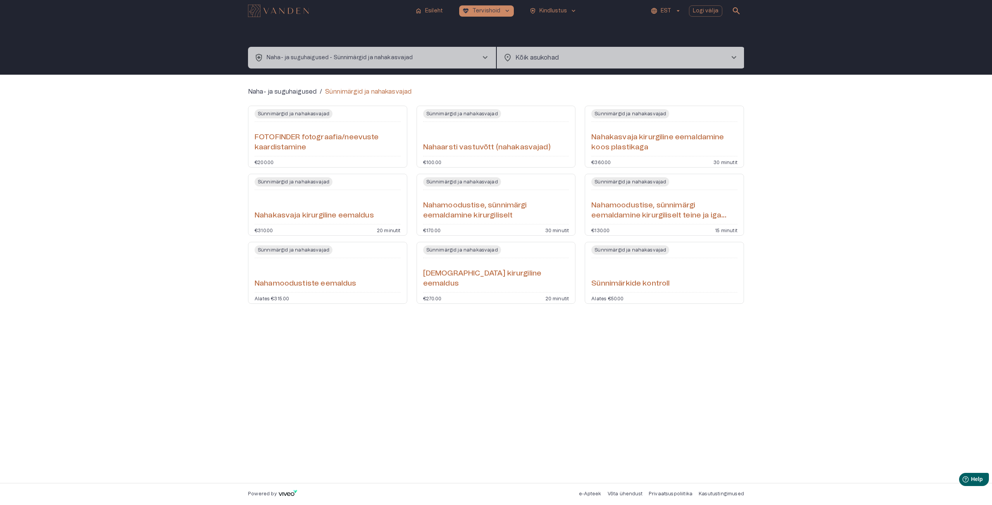
click at [612, 274] on div "Sünnimärkide kontroll" at bounding box center [664, 275] width 146 height 28
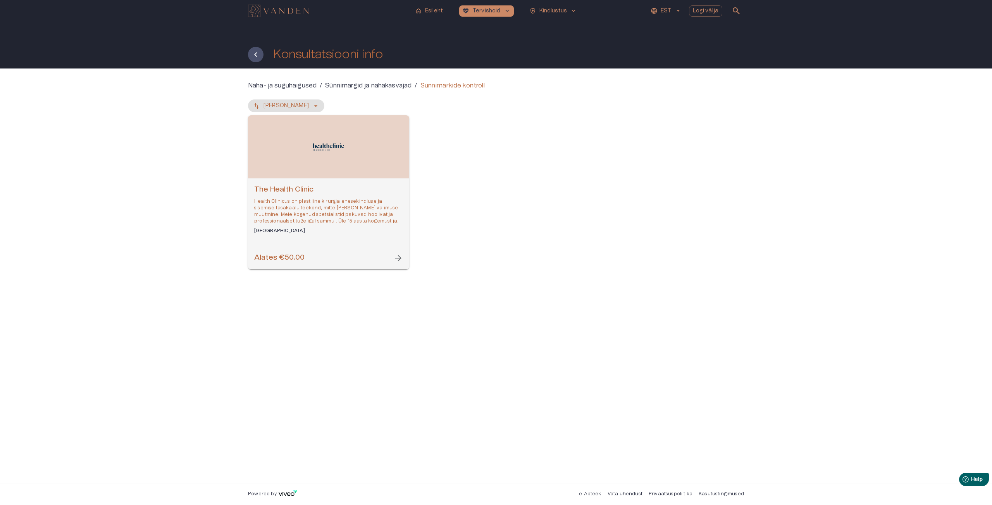
click at [319, 243] on div "The Health Clinic Health Clinicus on plastiline kirurgia enesekindluse ja sisem…" at bounding box center [328, 224] width 161 height 91
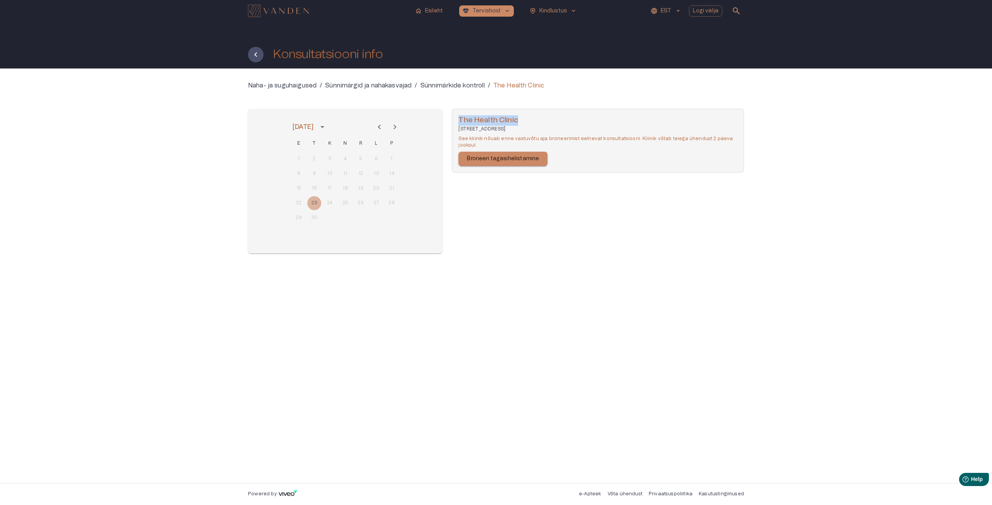
drag, startPoint x: 517, startPoint y: 120, endPoint x: 458, endPoint y: 124, distance: 59.8
click at [458, 124] on div "The Health Clinic [STREET_ADDRESS] See kliinik nõuab enne vastuvõtu aja broneer…" at bounding box center [598, 141] width 292 height 64
copy h6 "The Health Clinic"
click at [833, 45] on div "Konsultatsiooni info" at bounding box center [496, 45] width 992 height 47
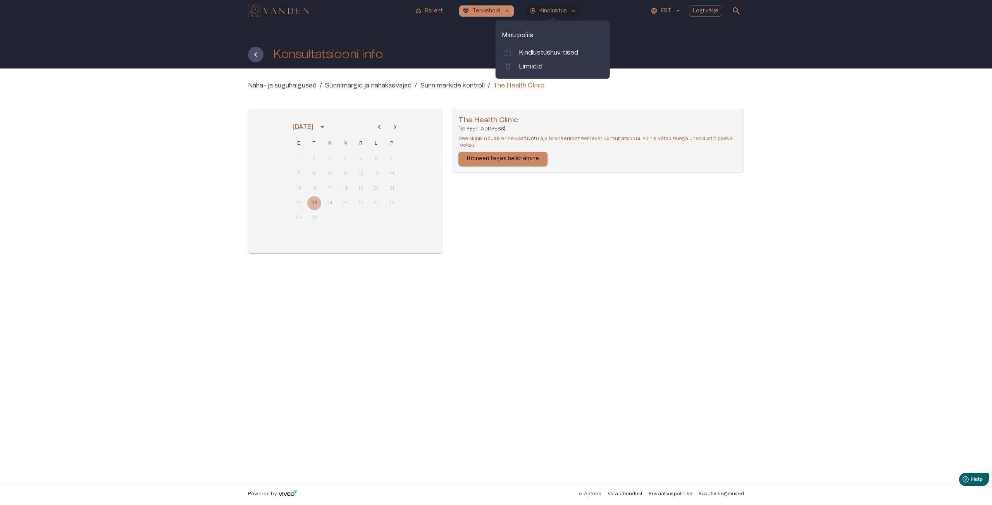
click at [531, 73] on div "Minu poliis calendar_add_on Kindlustushüvitised labs Limiidid" at bounding box center [552, 50] width 114 height 58
click at [531, 68] on p "Limiidid" at bounding box center [531, 66] width 24 height 9
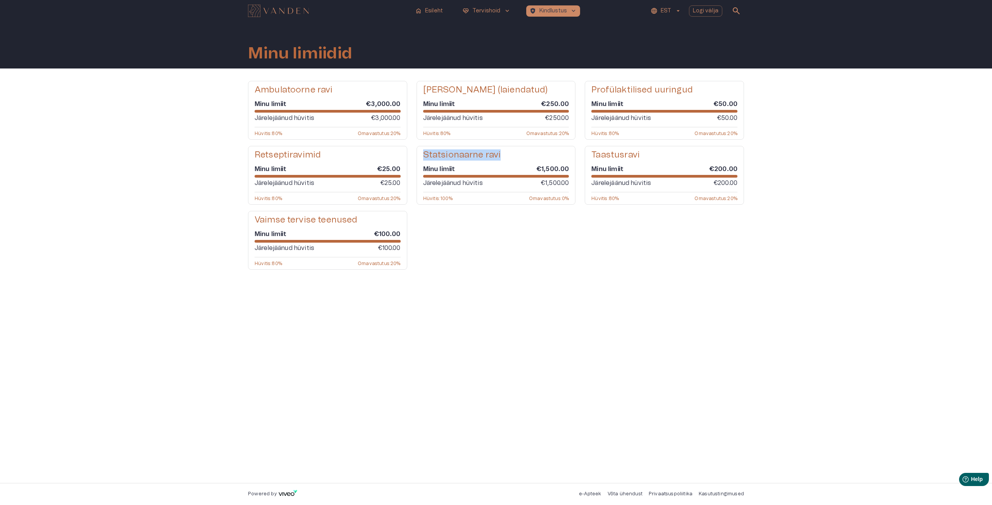
drag, startPoint x: 505, startPoint y: 150, endPoint x: 423, endPoint y: 153, distance: 82.5
click at [423, 153] on div "Statsionaarne ravi" at bounding box center [496, 155] width 146 height 11
copy h5 "Statsionaarne ravi"
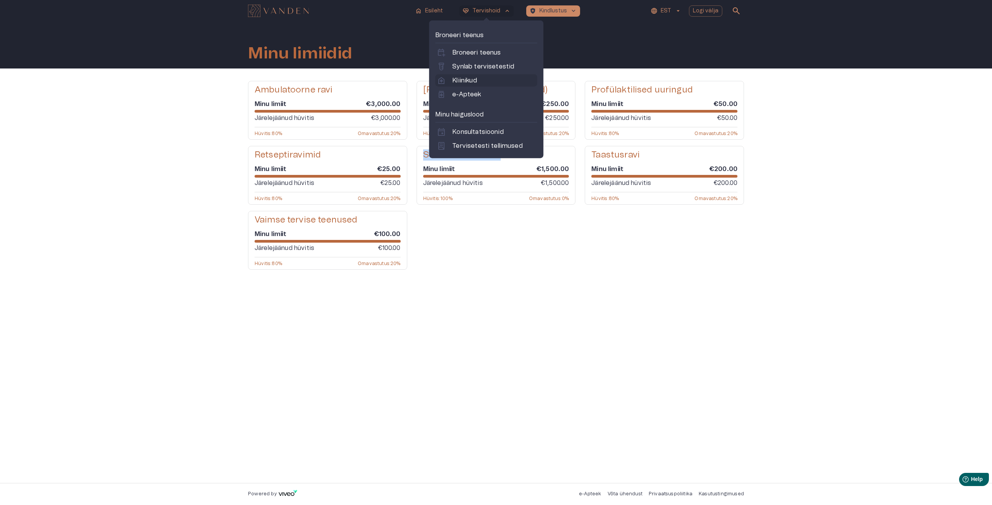
click at [481, 79] on link "home_health Kliinikud" at bounding box center [486, 80] width 99 height 9
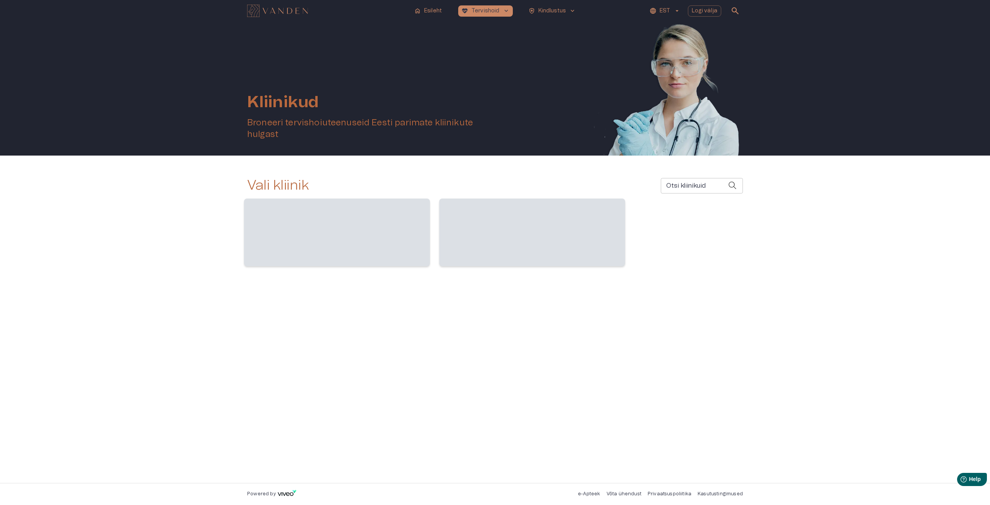
click at [517, 136] on div "Kliinikud [PERSON_NAME] tervishoiuteenuseid Eesti parimate kliinikute hulgast" at bounding box center [495, 89] width 496 height 134
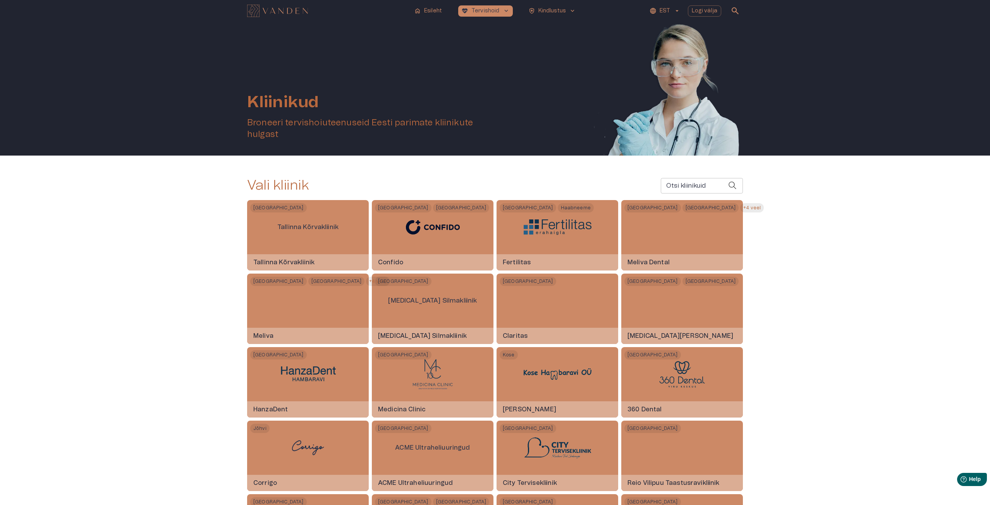
scroll to position [416, 0]
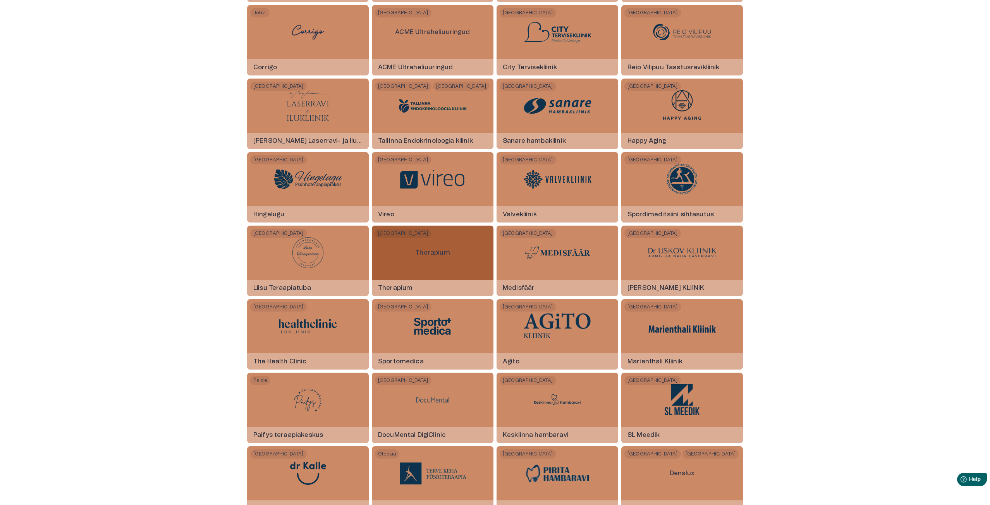
click at [398, 269] on div "Tallinn Therapium Therapium" at bounding box center [433, 261] width 122 height 70
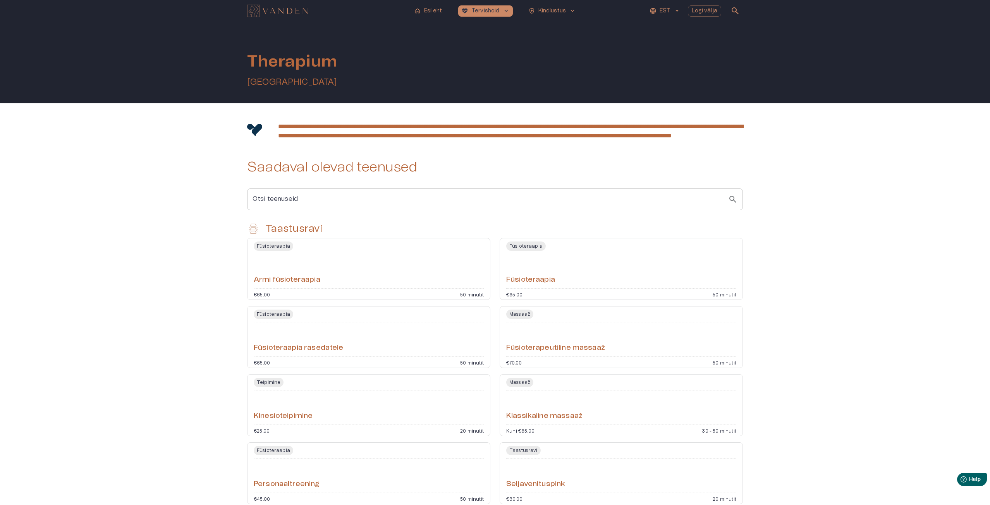
click at [312, 261] on div "Füsioteraapia Armi füsioteraapia €65.00 50 minutit" at bounding box center [368, 269] width 243 height 62
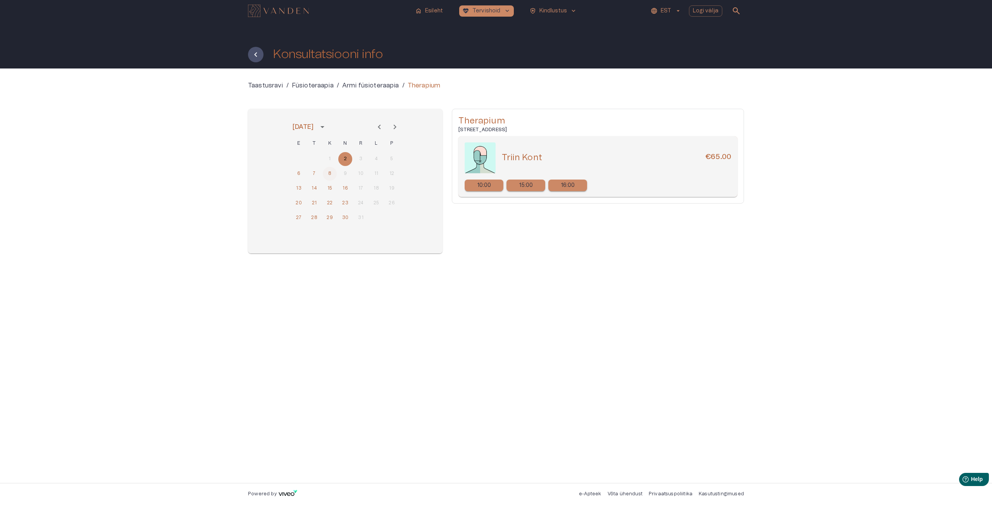
click at [328, 179] on button "8" at bounding box center [330, 174] width 14 height 14
click at [343, 193] on button "16" at bounding box center [345, 189] width 14 height 14
click at [327, 188] on button "15" at bounding box center [330, 189] width 14 height 14
click at [314, 188] on button "14" at bounding box center [314, 189] width 14 height 14
click at [302, 187] on button "13" at bounding box center [299, 189] width 14 height 14
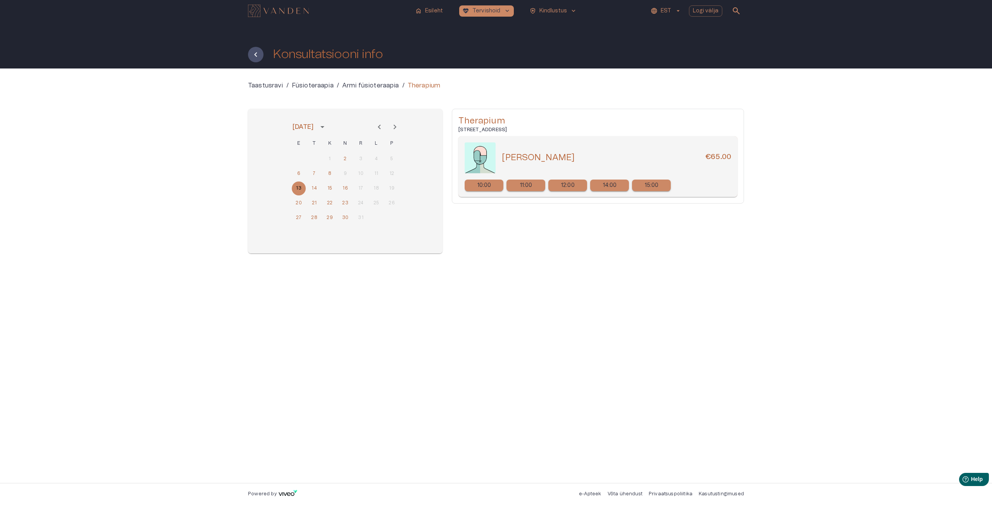
click at [875, 212] on div "Taastusravi / Füsioteraapia / Armi füsioteraapia / Therapium [DATE] E T K N R L…" at bounding box center [496, 276] width 992 height 415
